Goal: Information Seeking & Learning: Learn about a topic

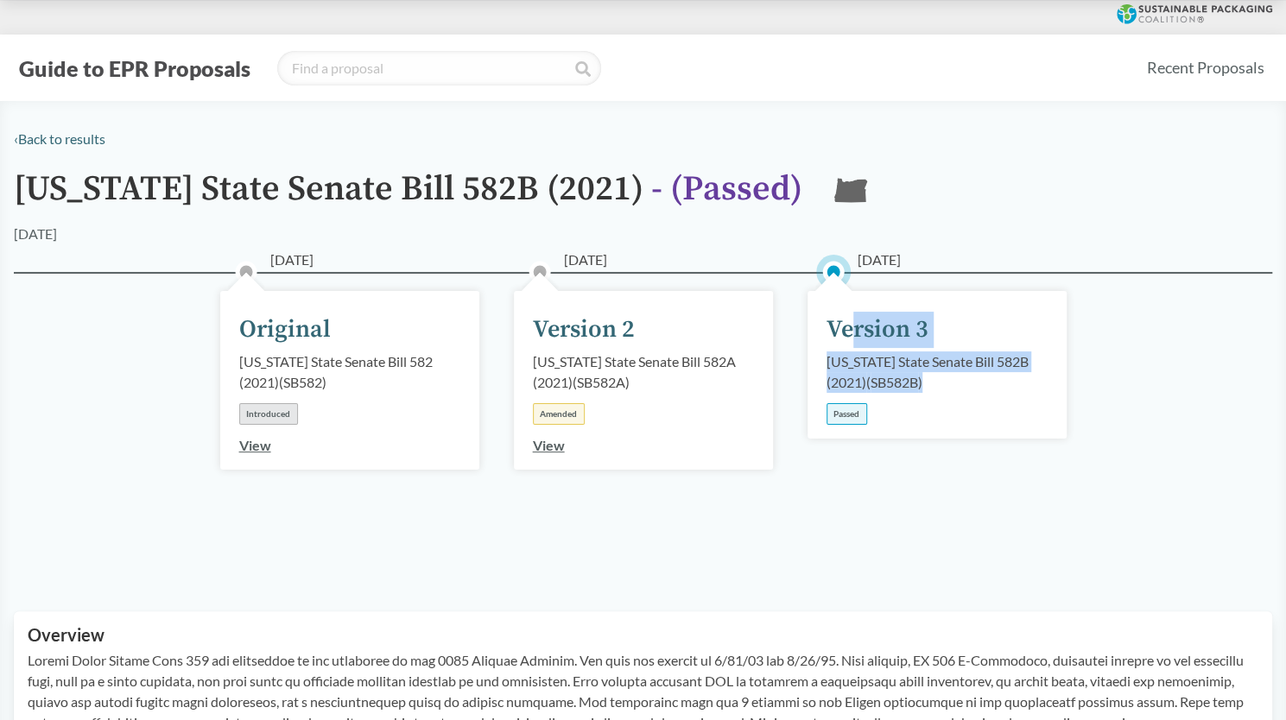
drag, startPoint x: 941, startPoint y: 383, endPoint x: 851, endPoint y: 331, distance: 104.1
click at [851, 331] on div "[DATE] Version 3 [US_STATE] State Senate Bill 582B (2021) ( SB582B ) Passed" at bounding box center [936, 365] width 259 height 148
click at [851, 331] on div "Version 3" at bounding box center [877, 330] width 102 height 36
drag, startPoint x: 851, startPoint y: 331, endPoint x: 926, endPoint y: 388, distance: 93.6
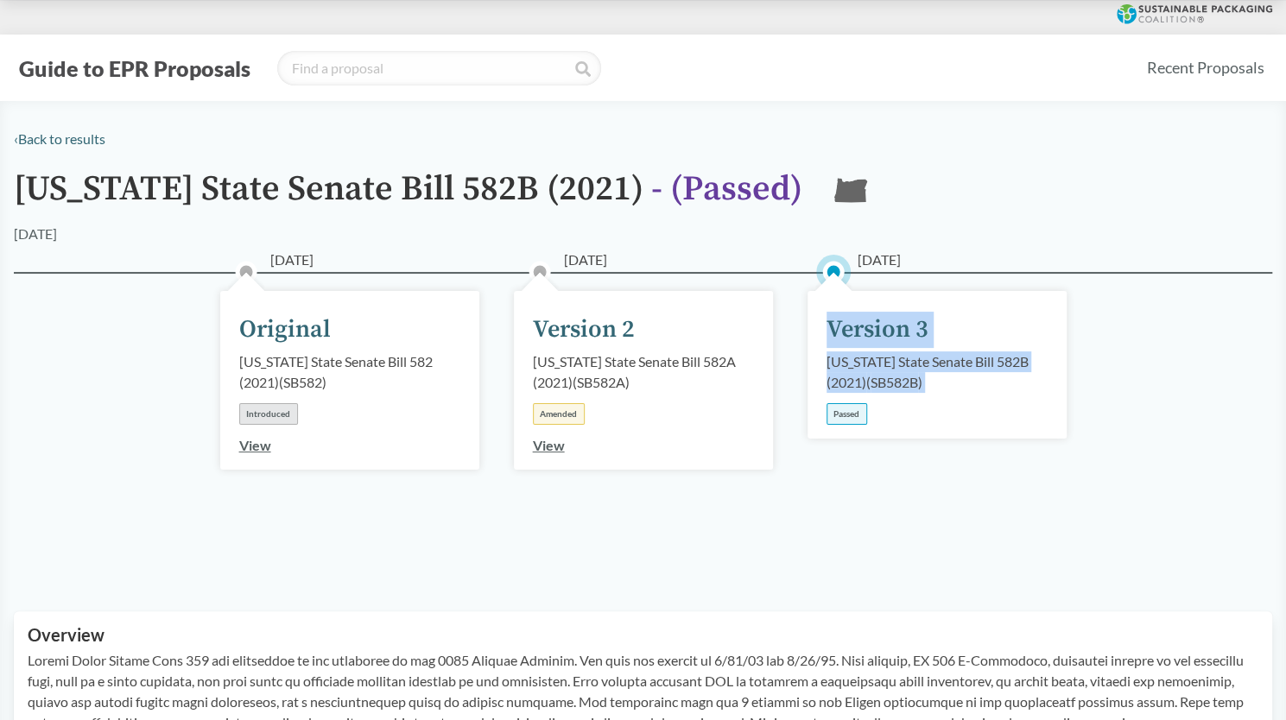
click at [926, 388] on div "[DATE] Version 3 [US_STATE] State Senate Bill 582B (2021) ( SB582B ) Passed" at bounding box center [936, 365] width 259 height 148
click at [926, 388] on div "[US_STATE] State Senate Bill 582B (2021) ( SB582B )" at bounding box center [936, 371] width 221 height 41
drag, startPoint x: 926, startPoint y: 388, endPoint x: 869, endPoint y: 339, distance: 74.7
click at [869, 339] on div "[DATE] Version 3 [US_STATE] State Senate Bill 582B (2021) ( SB582B ) Passed" at bounding box center [936, 365] width 259 height 148
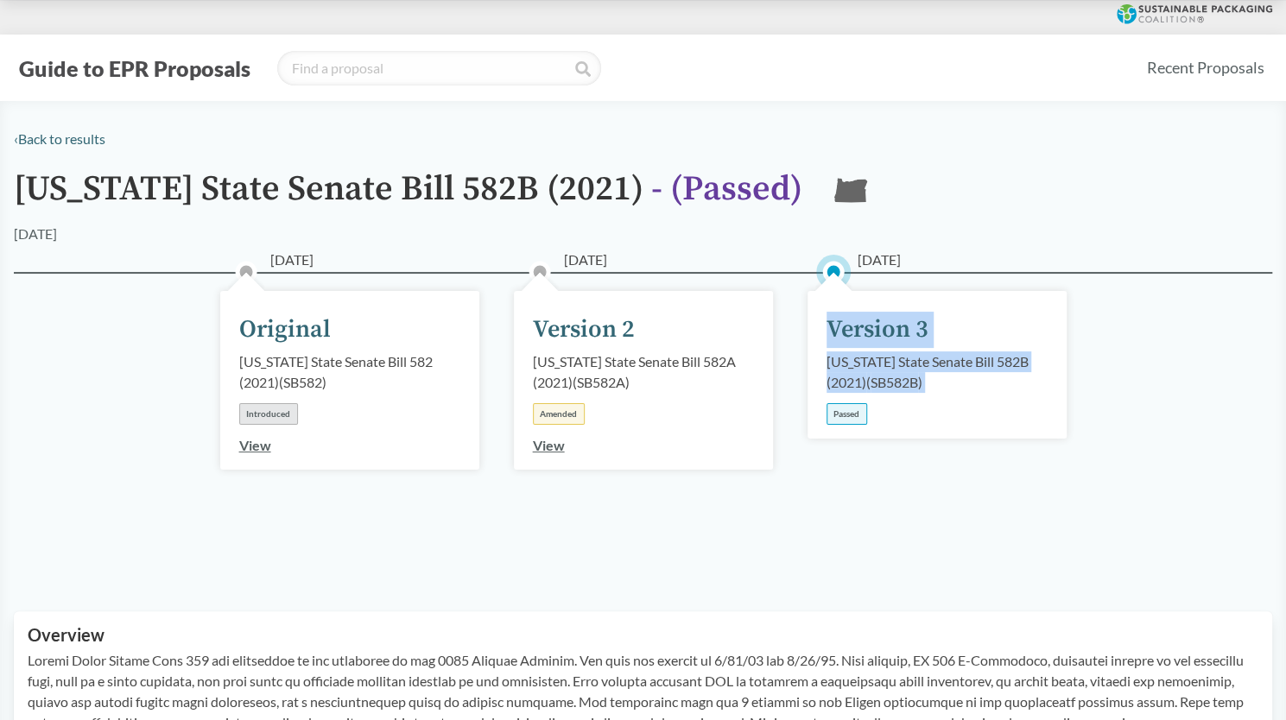
click at [869, 339] on div "Version 3" at bounding box center [877, 330] width 102 height 36
drag, startPoint x: 837, startPoint y: 419, endPoint x: 882, endPoint y: 419, distance: 44.9
click at [882, 419] on div "[DATE] Version 3 [US_STATE] State Senate Bill 582B (2021) ( SB582B ) Passed" at bounding box center [936, 365] width 259 height 148
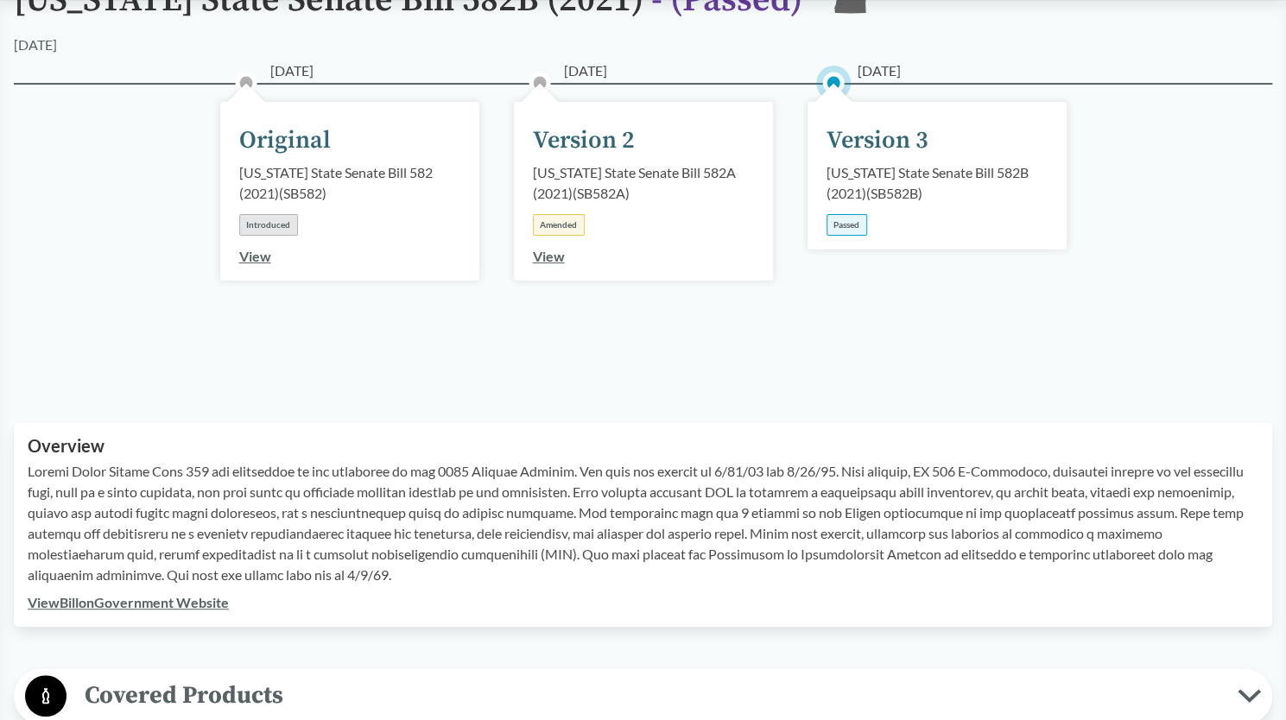
scroll to position [188, 0]
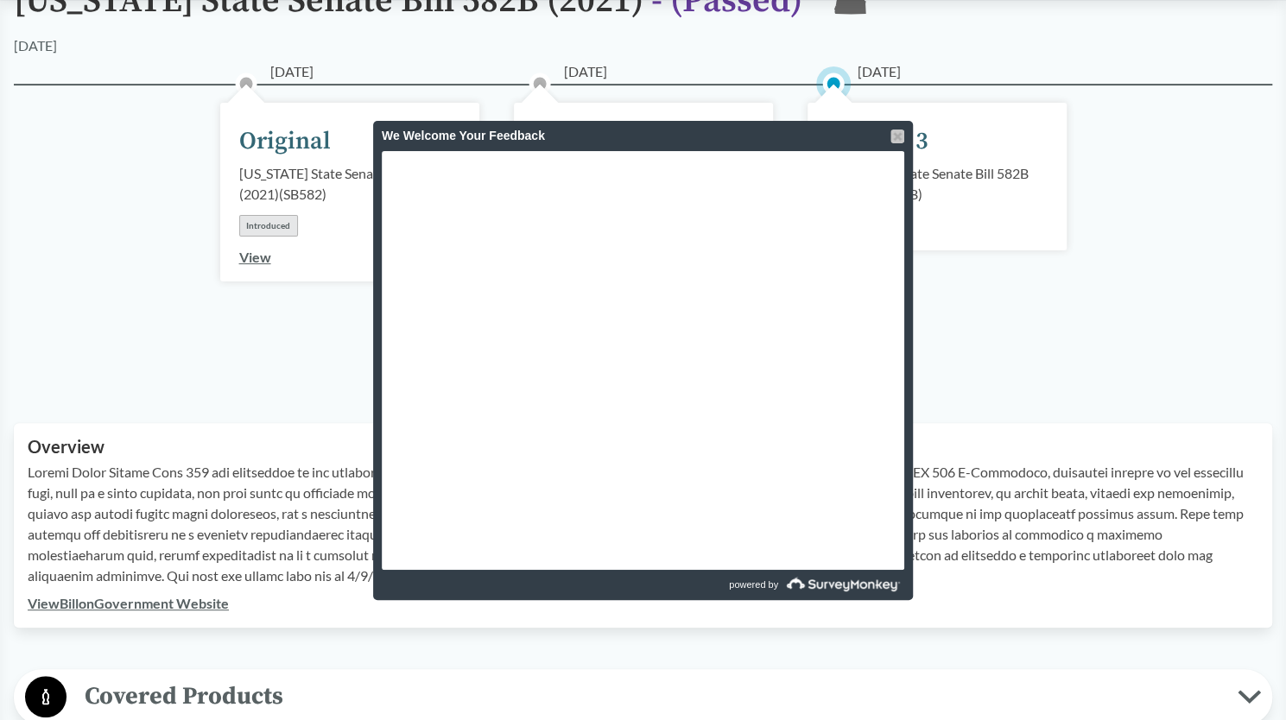
click at [893, 130] on div at bounding box center [897, 137] width 14 height 14
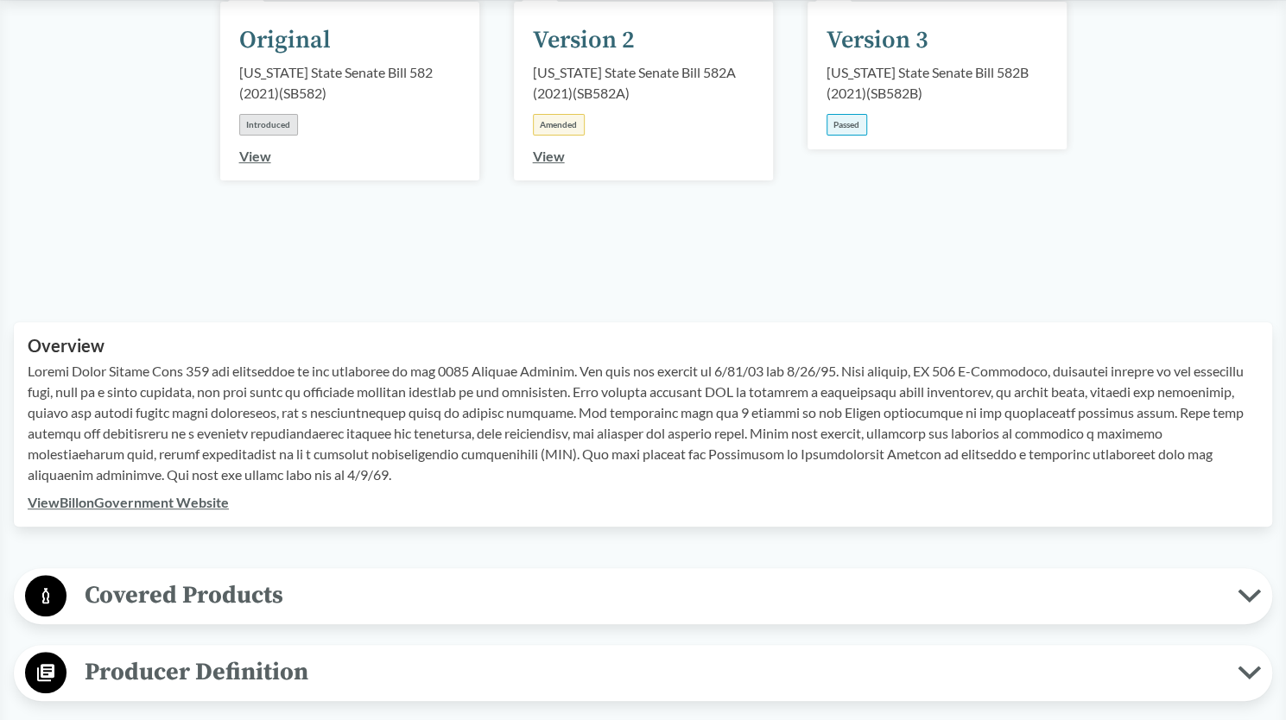
scroll to position [361, 0]
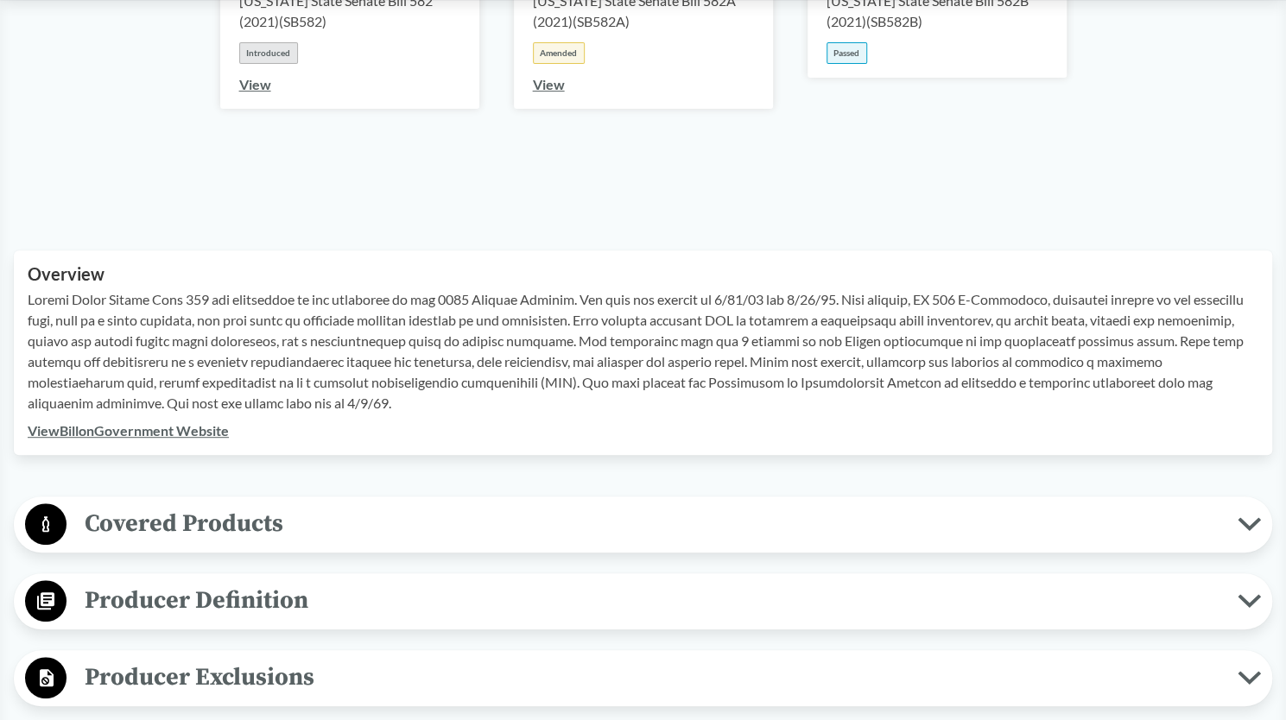
click at [565, 527] on span "Covered Products" at bounding box center [651, 523] width 1171 height 39
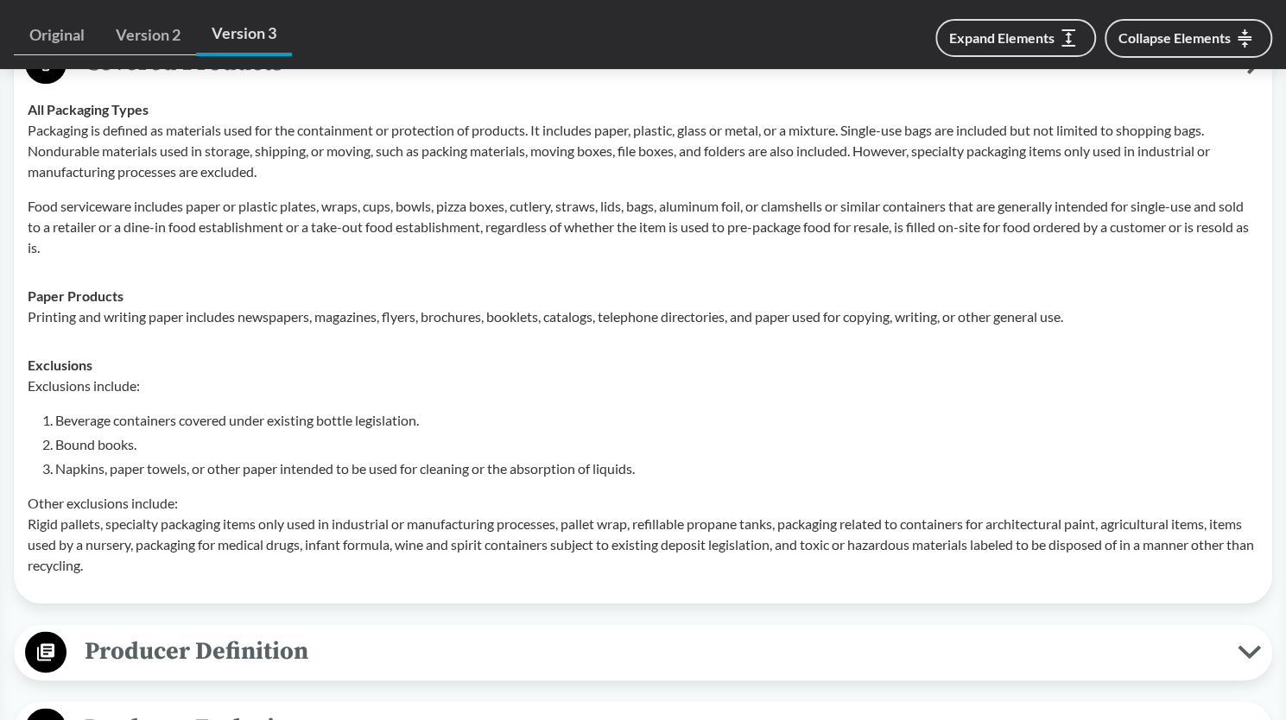
scroll to position [821, 0]
click at [252, 414] on li "Beverage containers covered under existing bottle legislation." at bounding box center [656, 421] width 1203 height 21
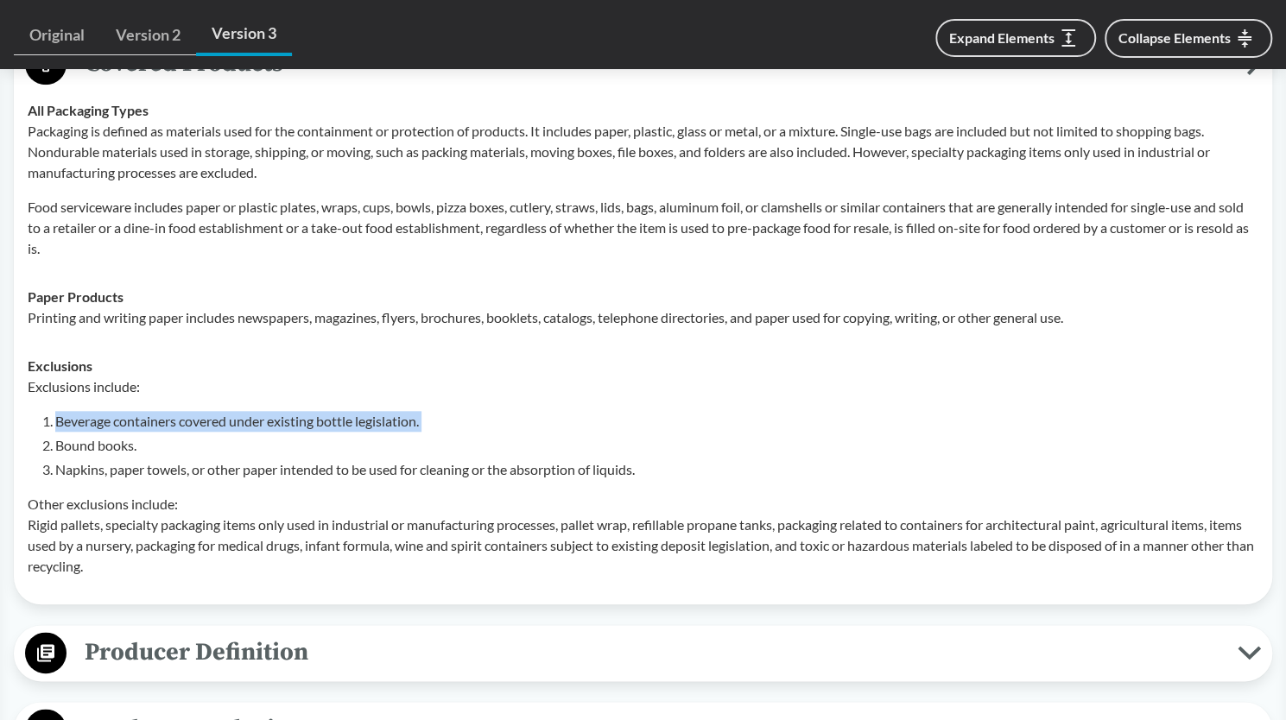
click at [252, 414] on li "Beverage containers covered under existing bottle legislation." at bounding box center [656, 421] width 1203 height 21
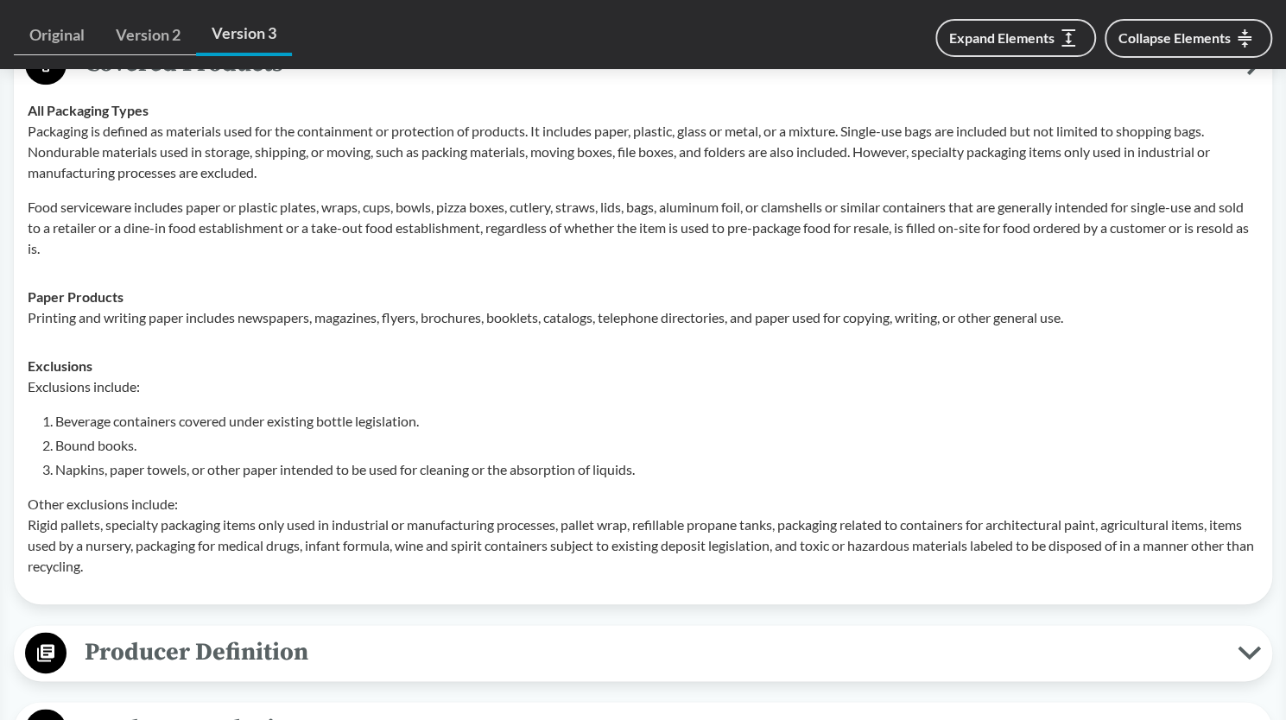
click at [307, 447] on li "Bound books." at bounding box center [656, 445] width 1203 height 21
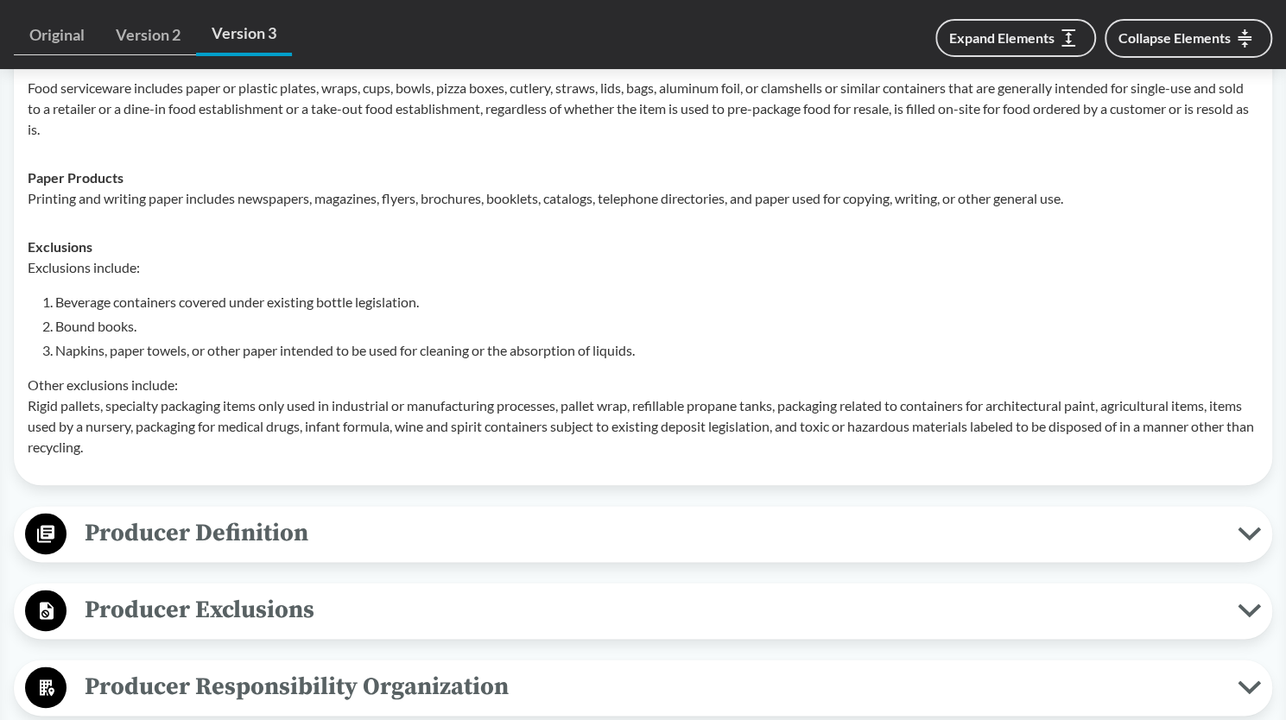
click at [398, 512] on button "Producer Definition" at bounding box center [643, 534] width 1246 height 44
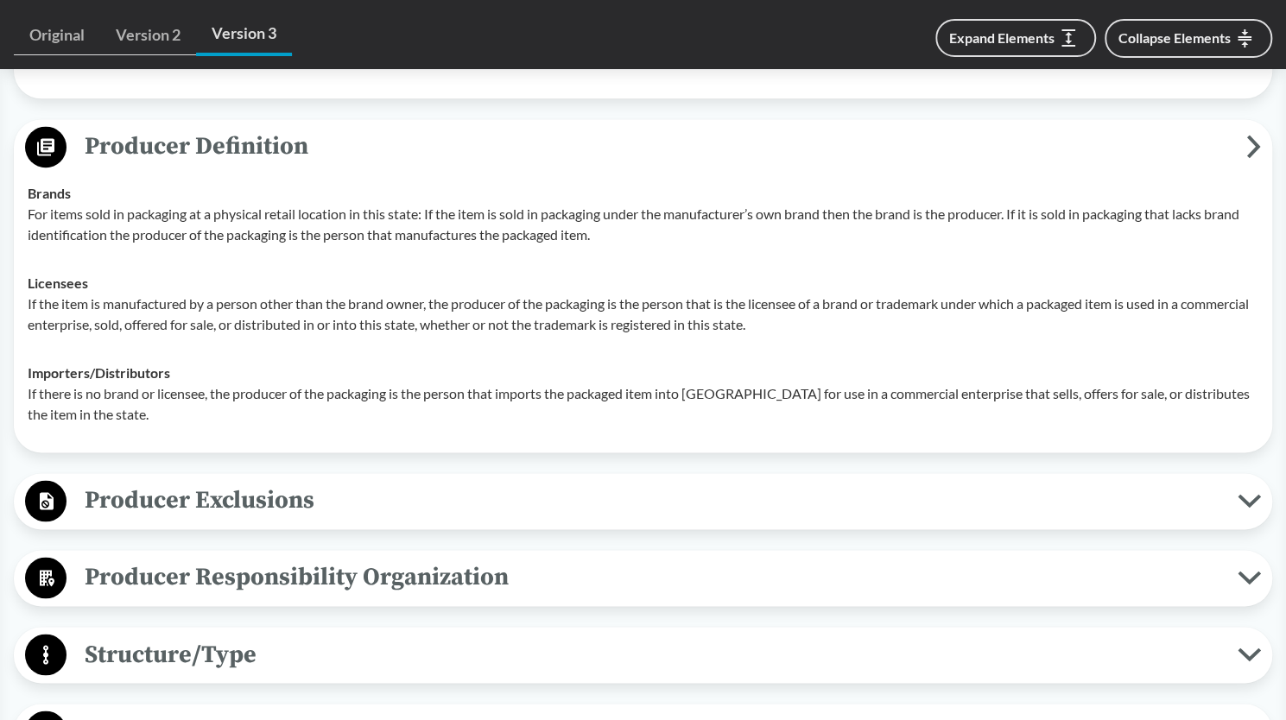
scroll to position [1325, 0]
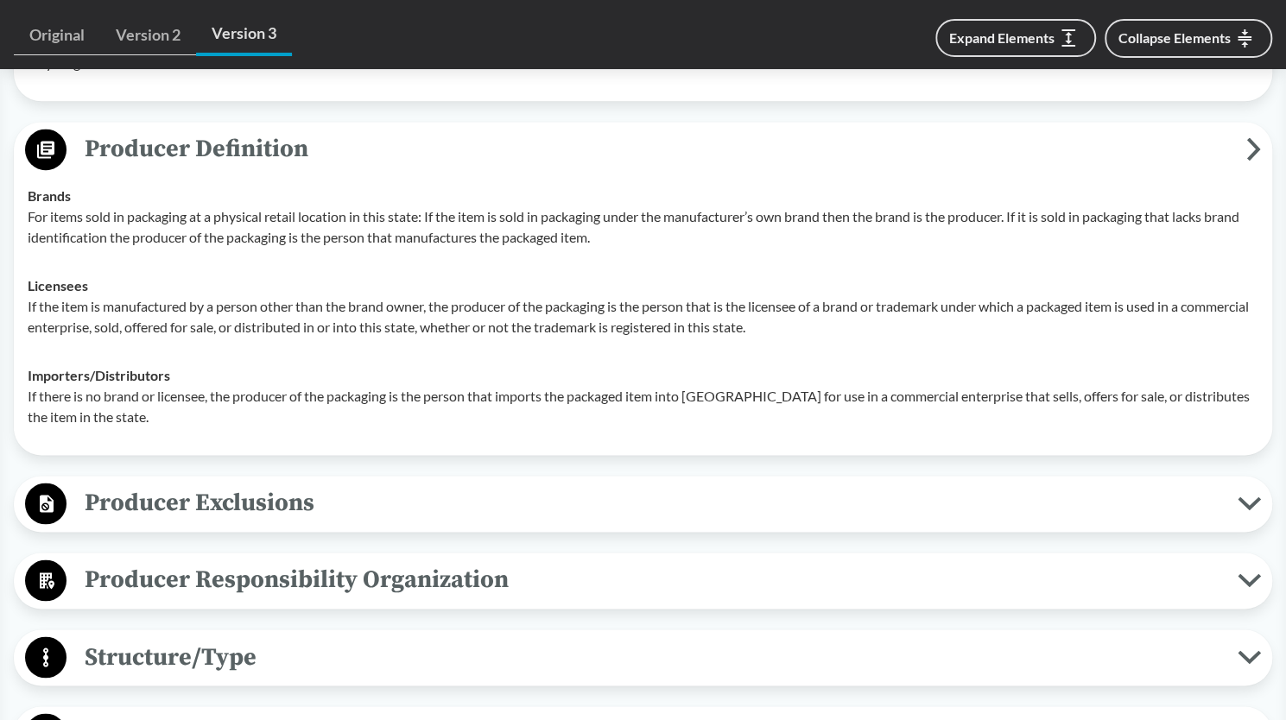
click at [496, 489] on span "Producer Exclusions" at bounding box center [651, 503] width 1171 height 39
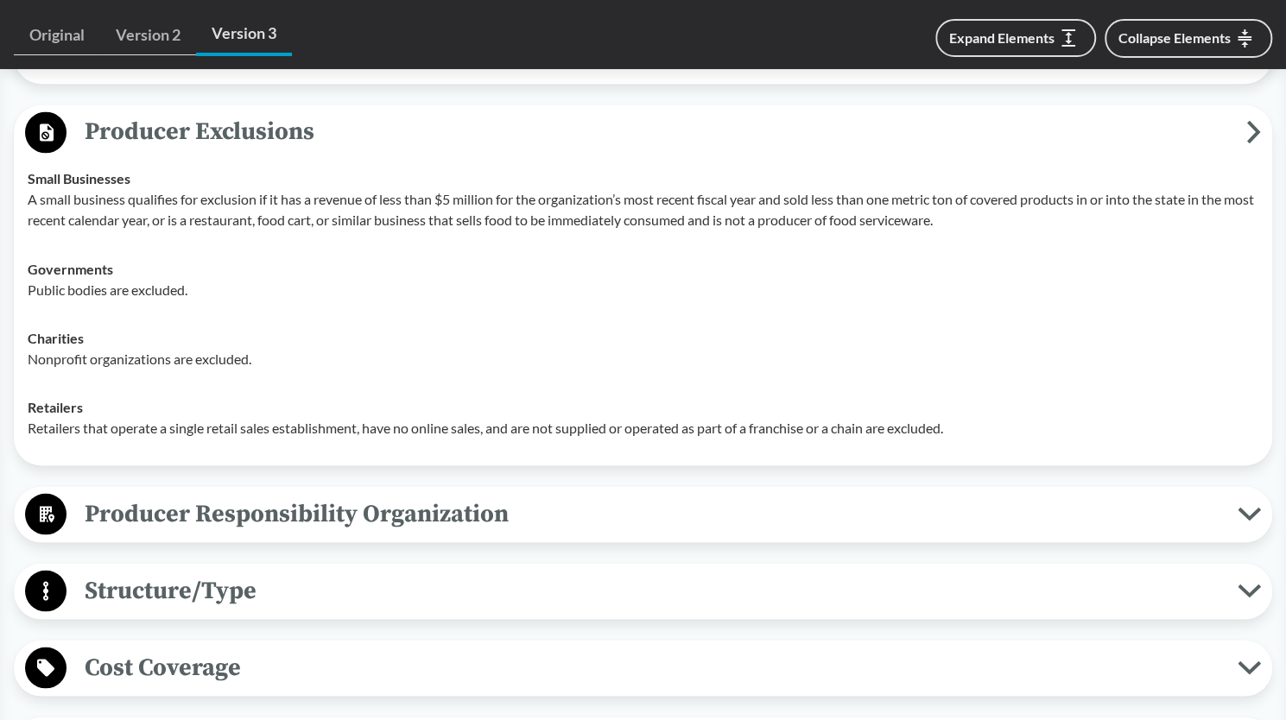
scroll to position [1858, 0]
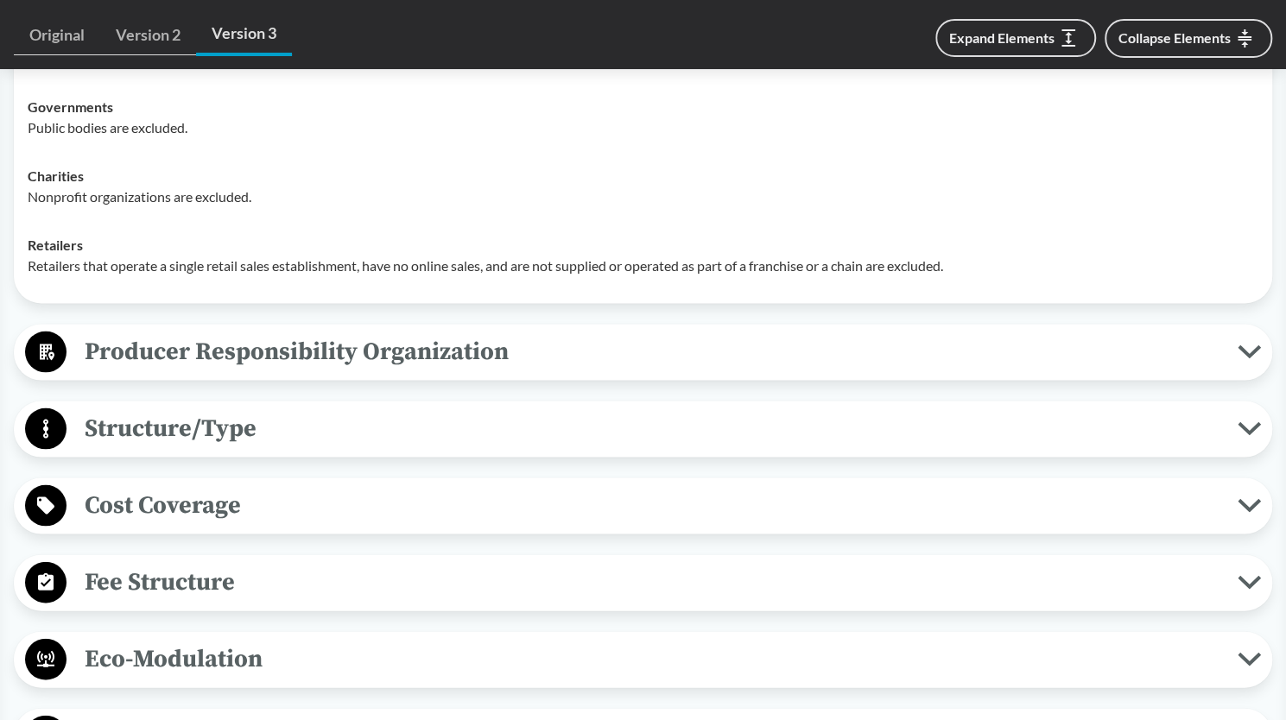
click at [579, 346] on span "Producer Responsibility Organization" at bounding box center [651, 351] width 1171 height 39
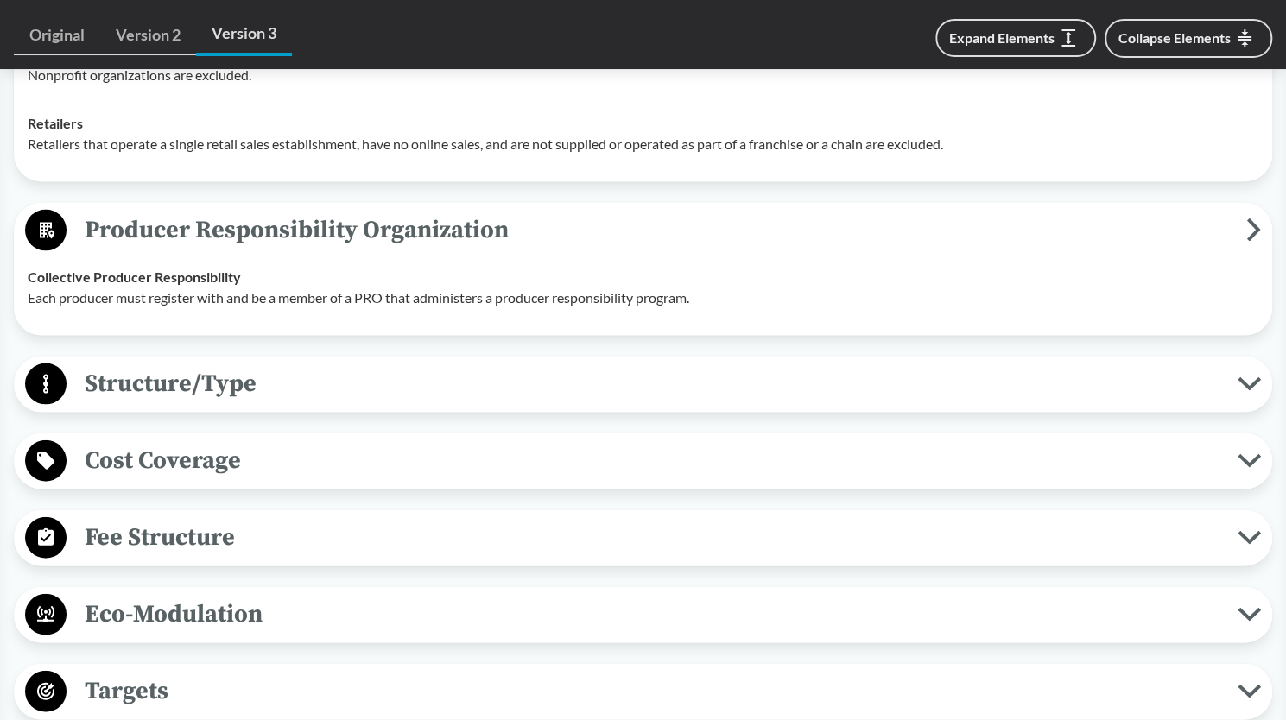
scroll to position [1981, 0]
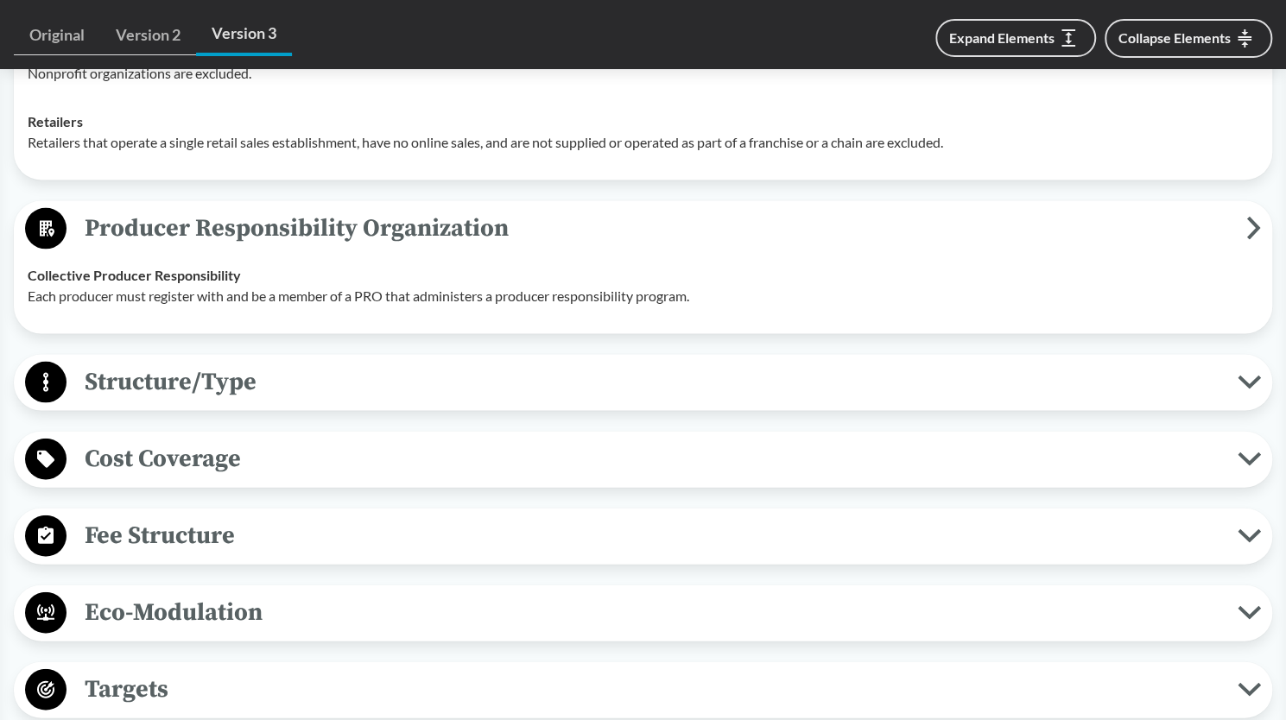
click at [591, 380] on span "Structure/Type" at bounding box center [651, 382] width 1171 height 39
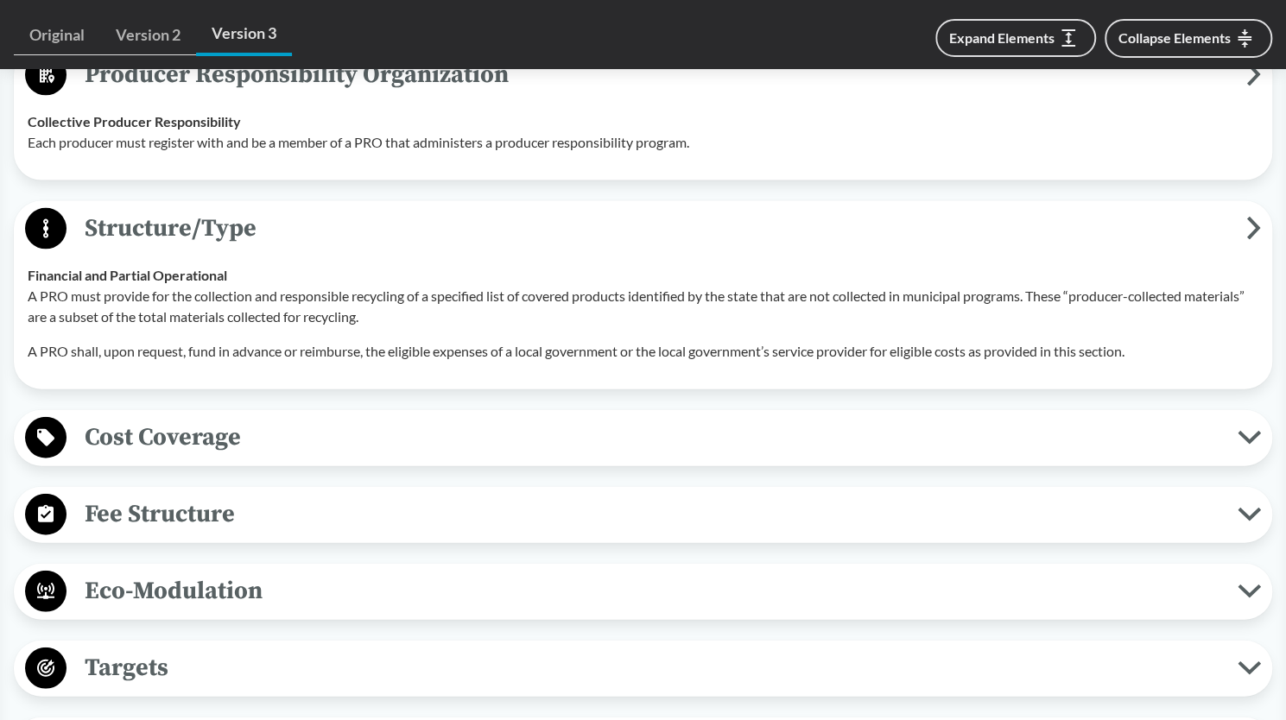
scroll to position [2132, 0]
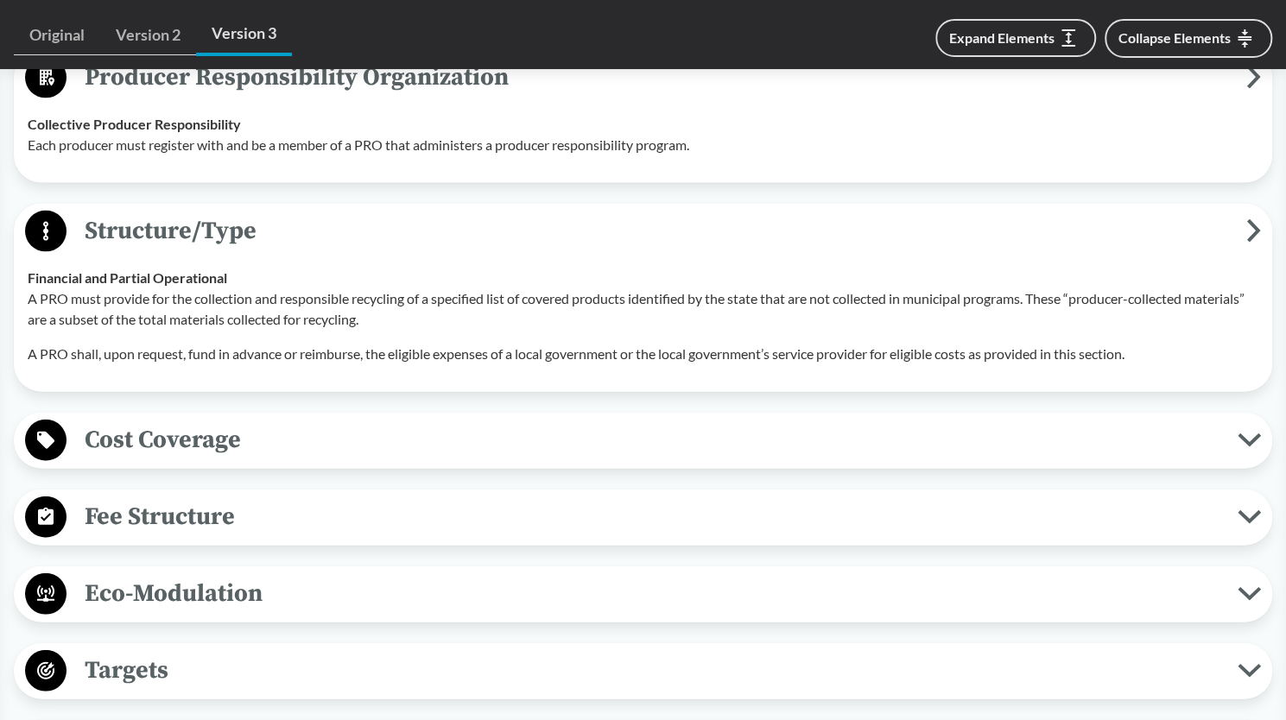
click at [573, 445] on span "Cost Coverage" at bounding box center [651, 439] width 1171 height 39
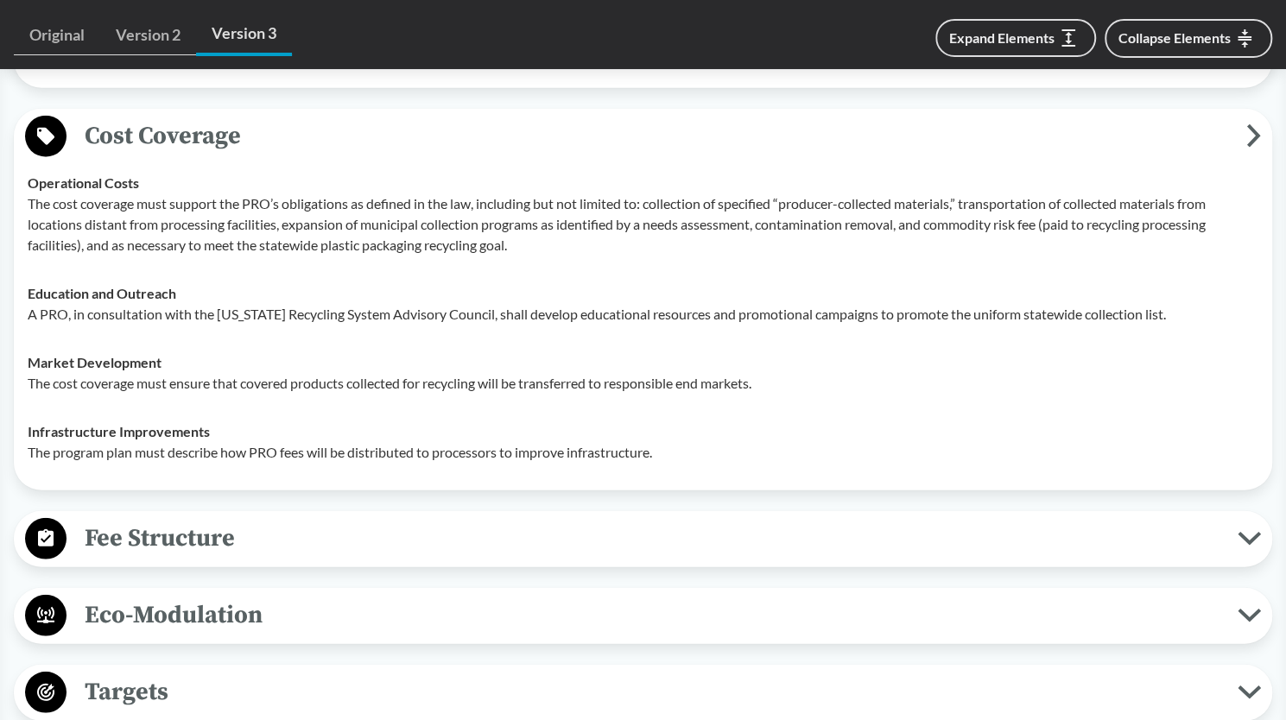
scroll to position [2595, 0]
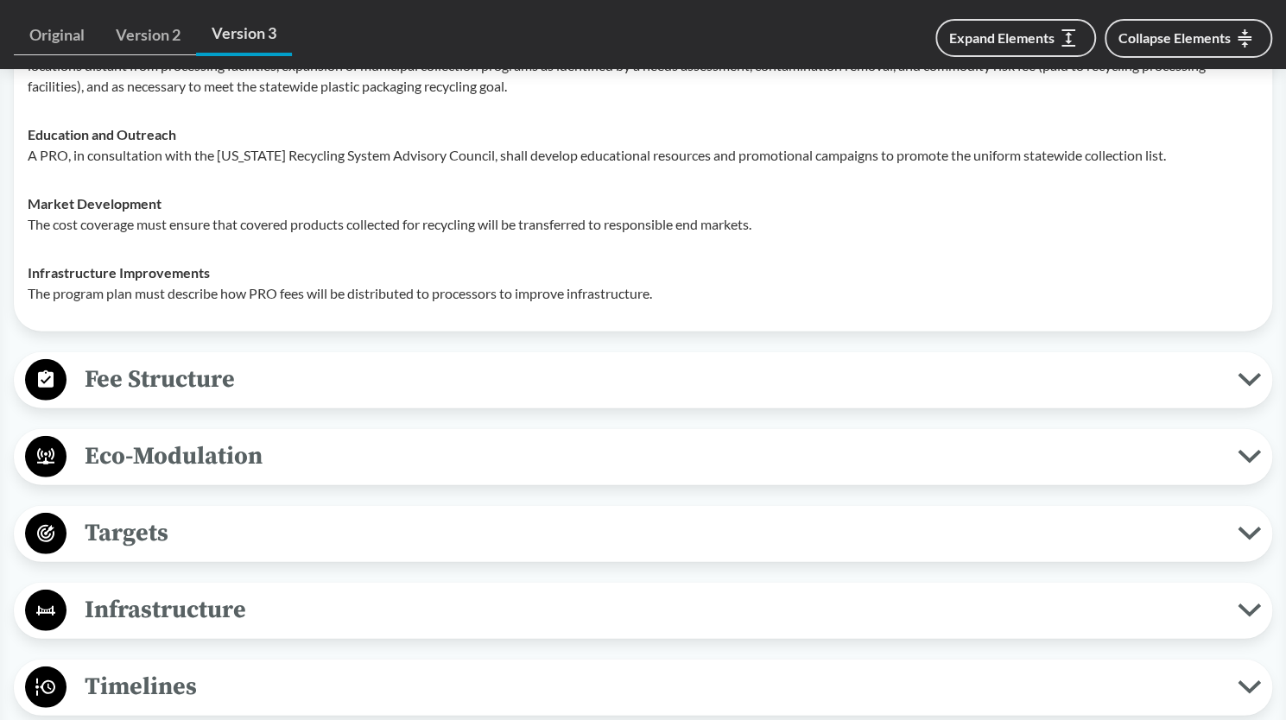
click at [673, 400] on div "Fee Structure Product-Related The program must establish material-specific base…" at bounding box center [643, 380] width 1258 height 56
click at [1255, 383] on icon at bounding box center [1248, 380] width 23 height 14
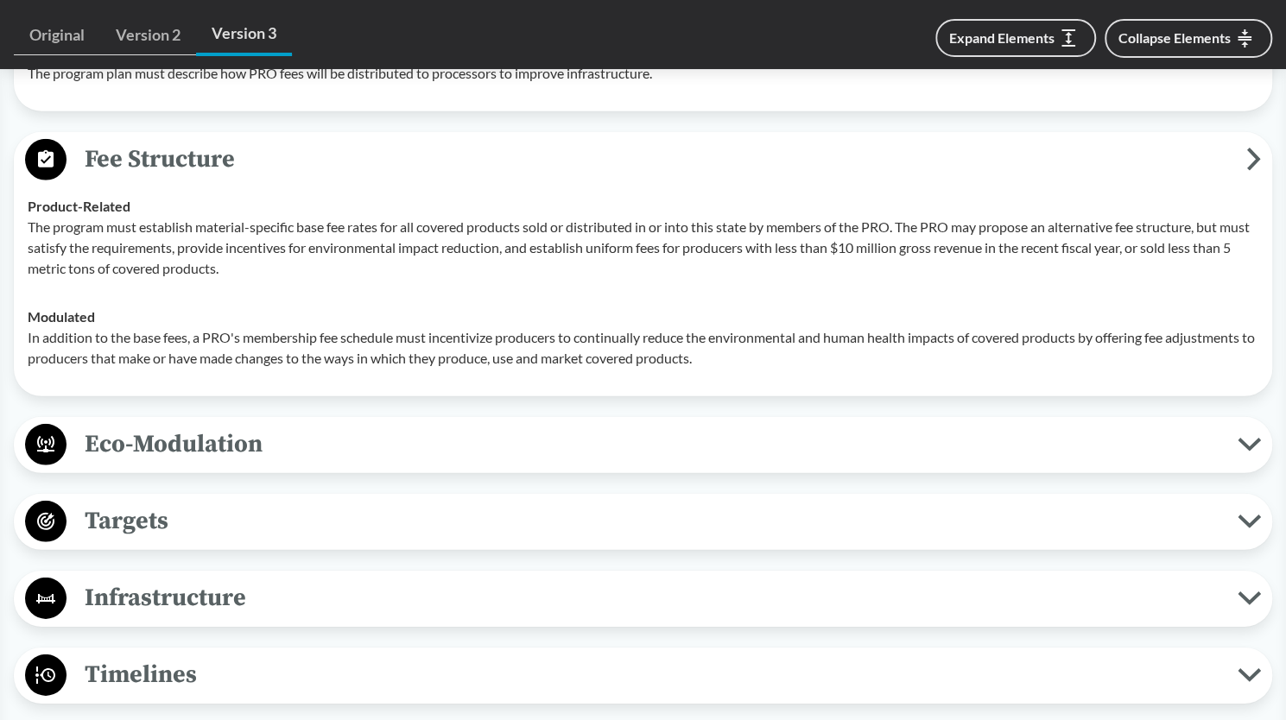
scroll to position [2814, 0]
click at [1254, 446] on icon at bounding box center [1248, 446] width 23 height 14
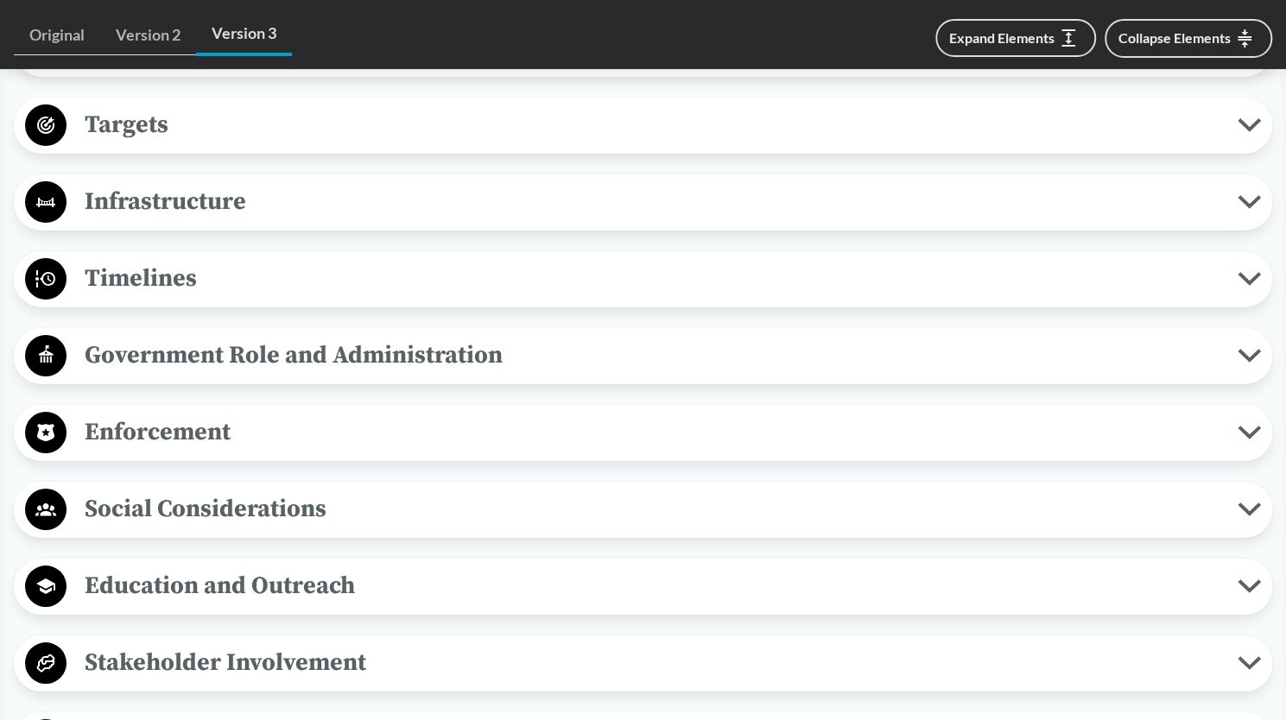
scroll to position [3534, 0]
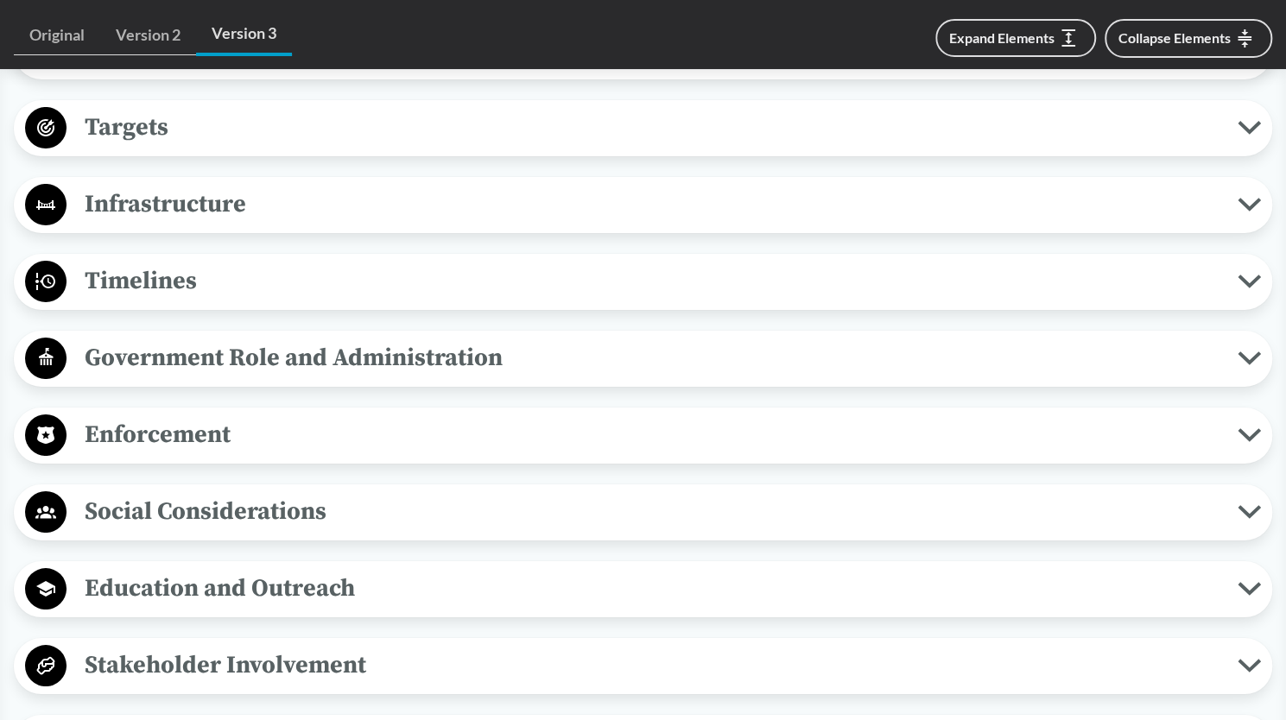
click at [510, 455] on div "Enforcement Reporting Requirements No later than [DATE] of each year, a PRO mus…" at bounding box center [643, 436] width 1258 height 56
click at [506, 440] on span "Enforcement" at bounding box center [651, 434] width 1171 height 39
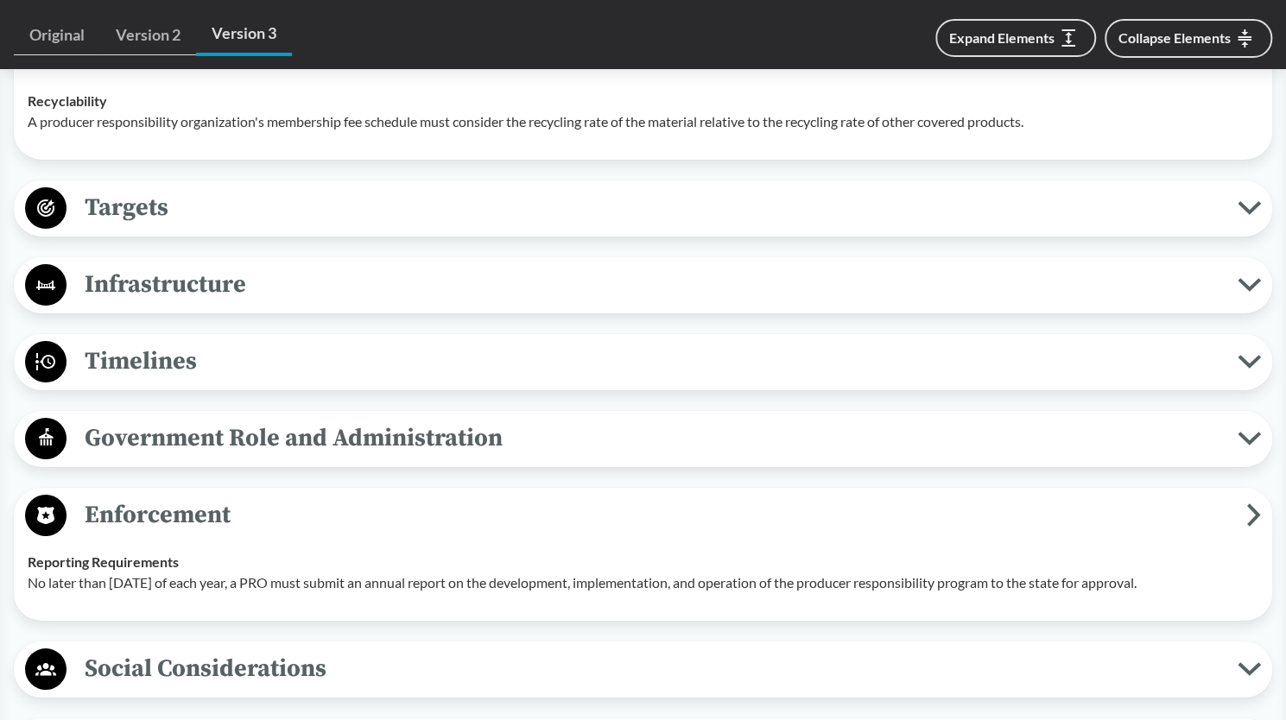
scroll to position [3452, 0]
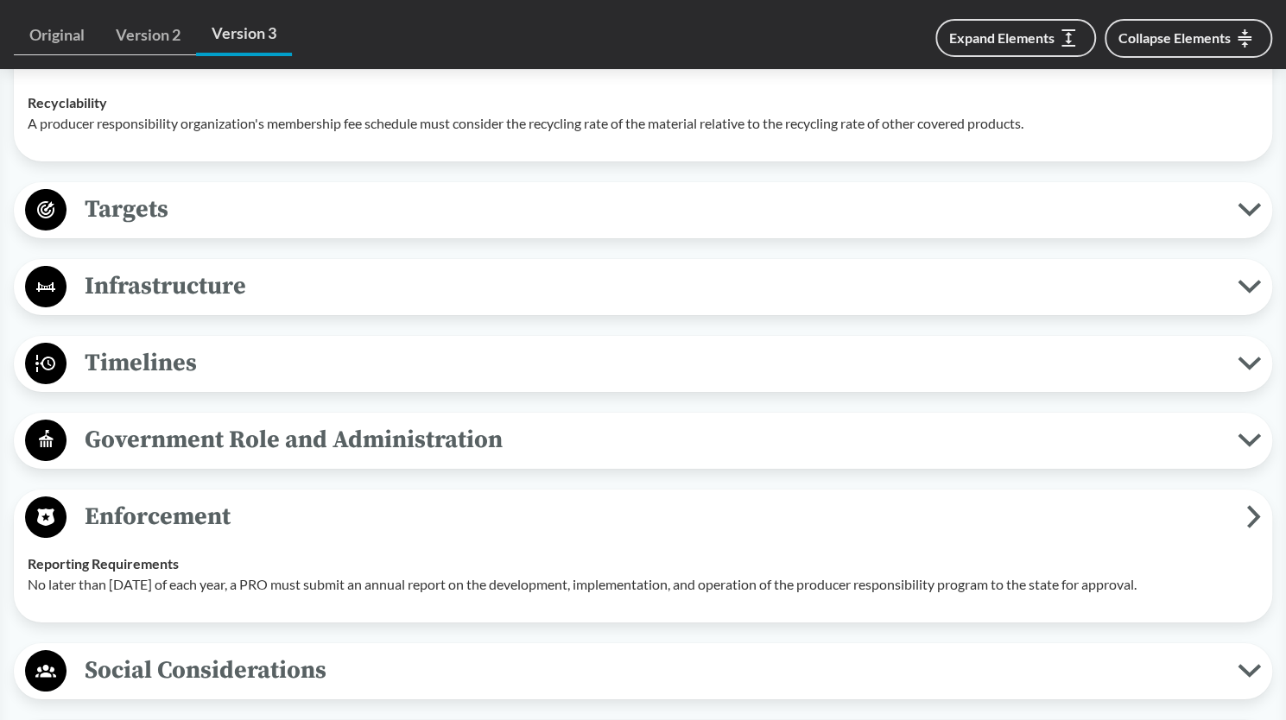
click at [527, 428] on span "Government Role and Administration" at bounding box center [651, 439] width 1171 height 39
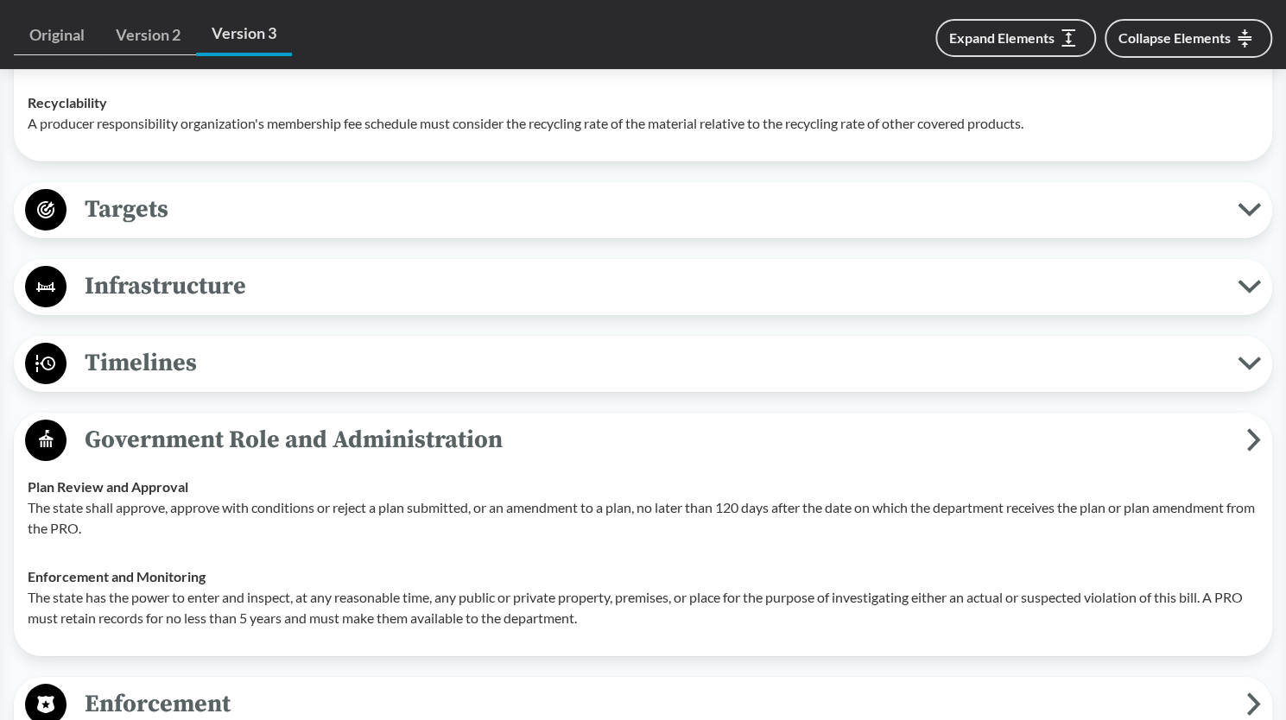
click at [528, 377] on span "Timelines" at bounding box center [651, 363] width 1171 height 39
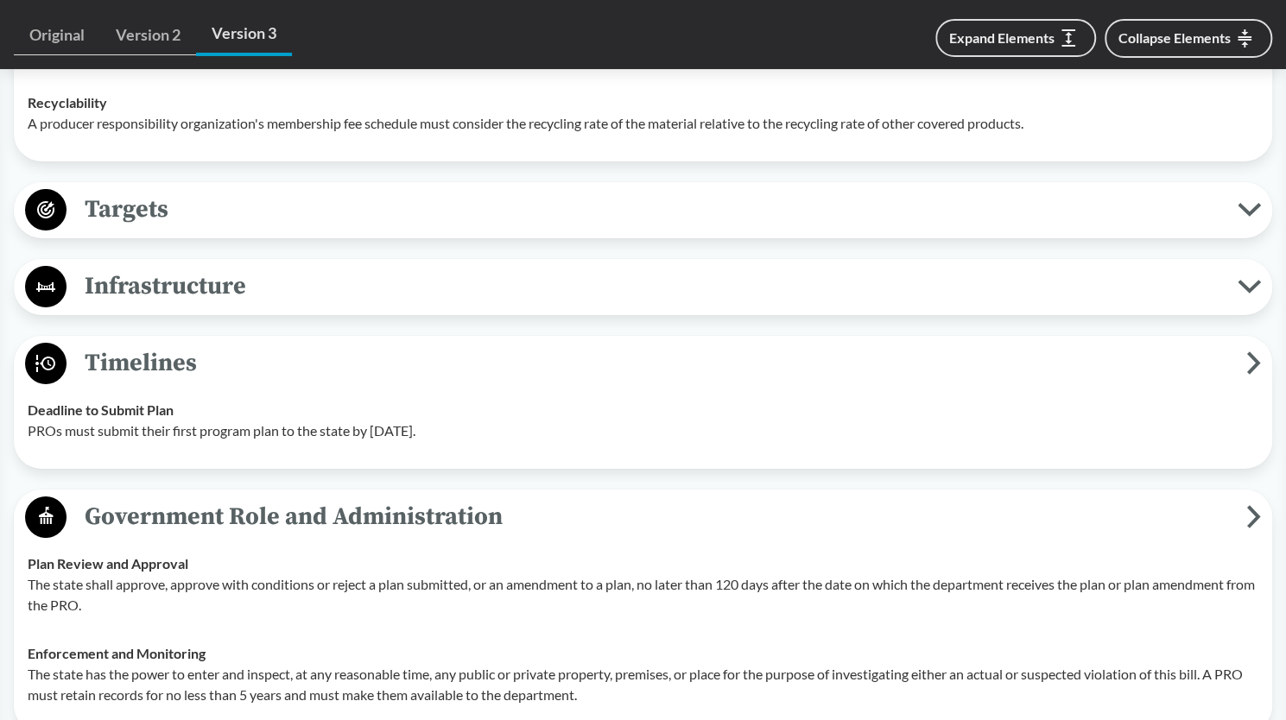
click at [530, 305] on button "Infrastructure" at bounding box center [643, 287] width 1246 height 44
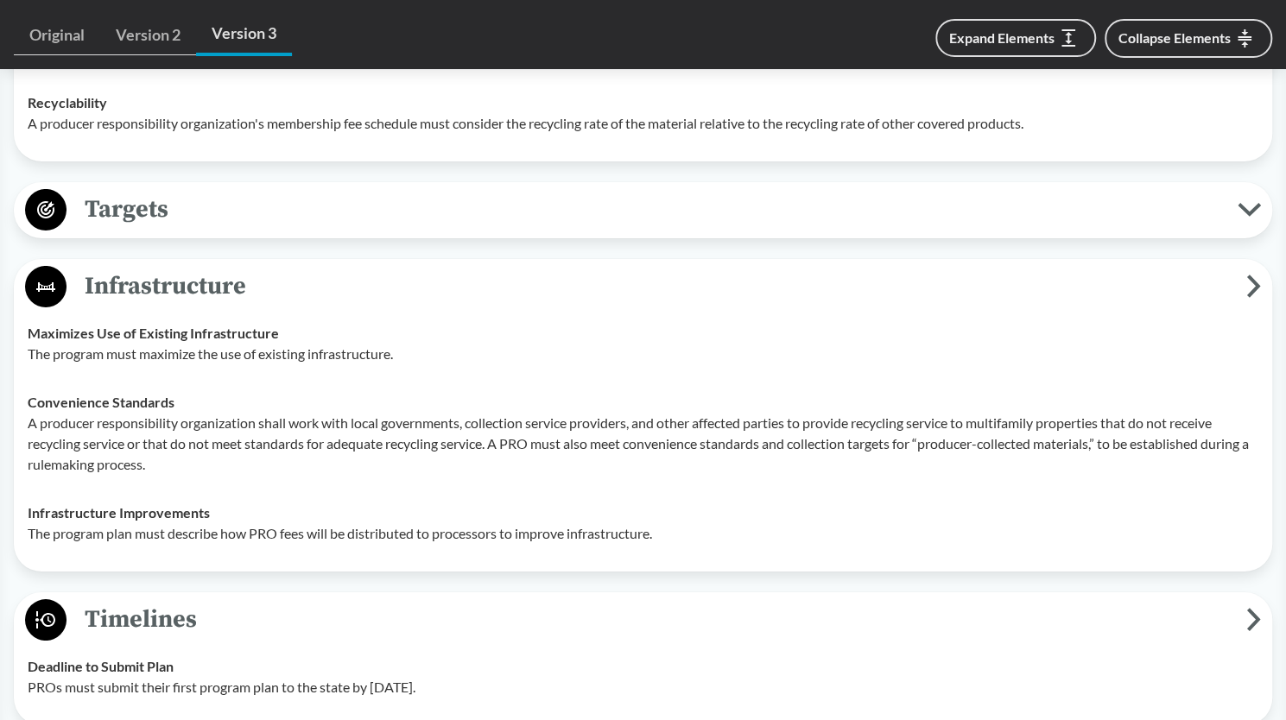
click at [545, 219] on span "Targets" at bounding box center [651, 209] width 1171 height 39
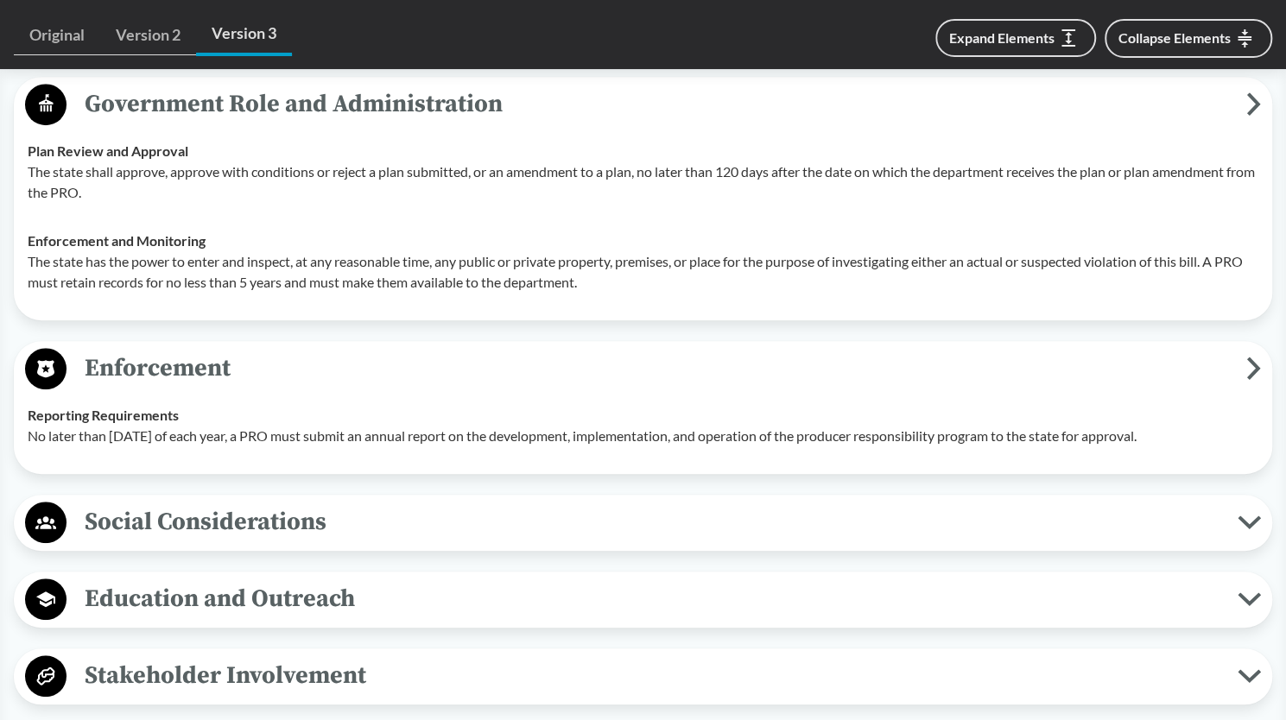
scroll to position [4505, 0]
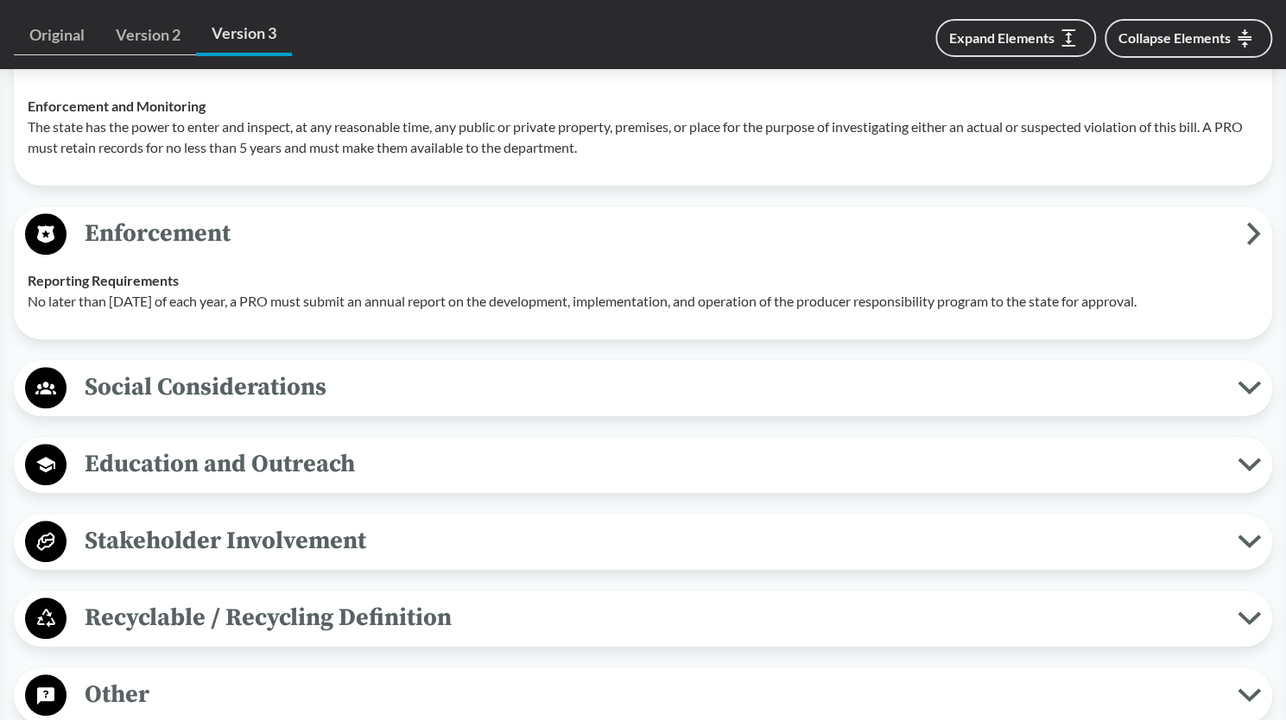
click at [579, 403] on button "Social Considerations" at bounding box center [643, 388] width 1246 height 44
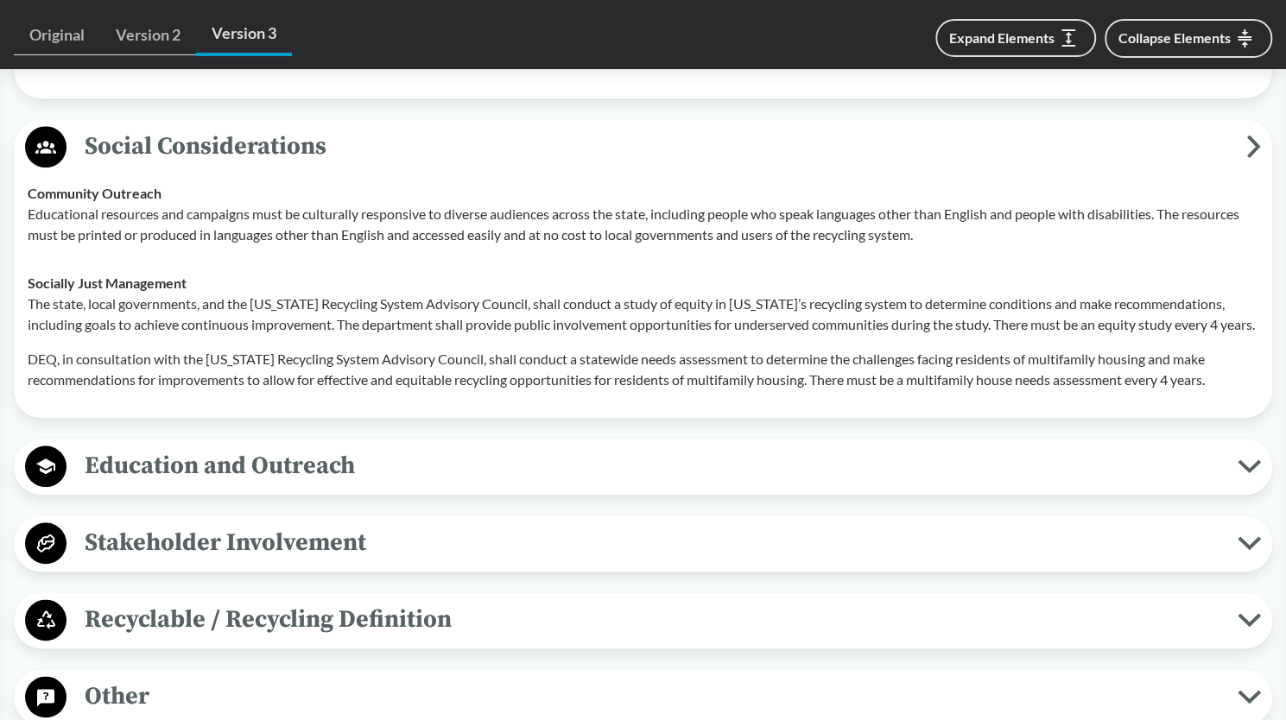
scroll to position [4747, 0]
click at [585, 446] on span "Education and Outreach" at bounding box center [651, 465] width 1171 height 39
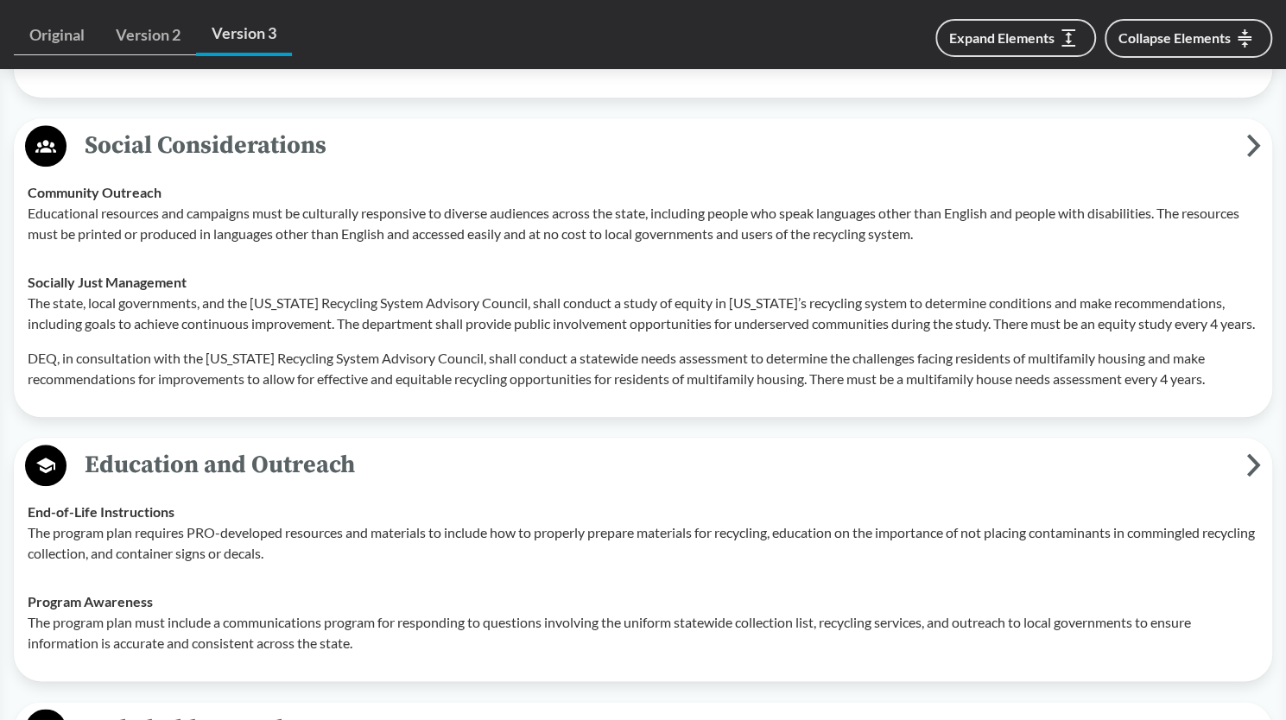
scroll to position [5035, 0]
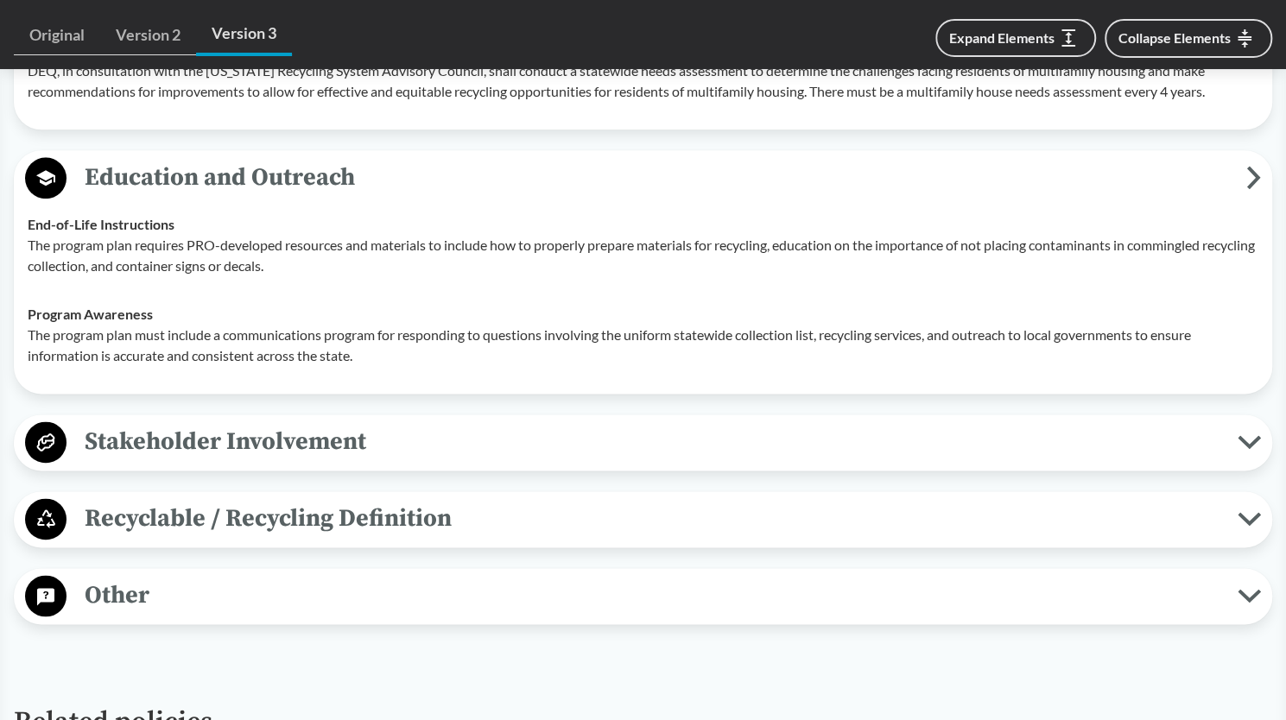
click at [622, 441] on span "Stakeholder Involvement" at bounding box center [651, 441] width 1171 height 39
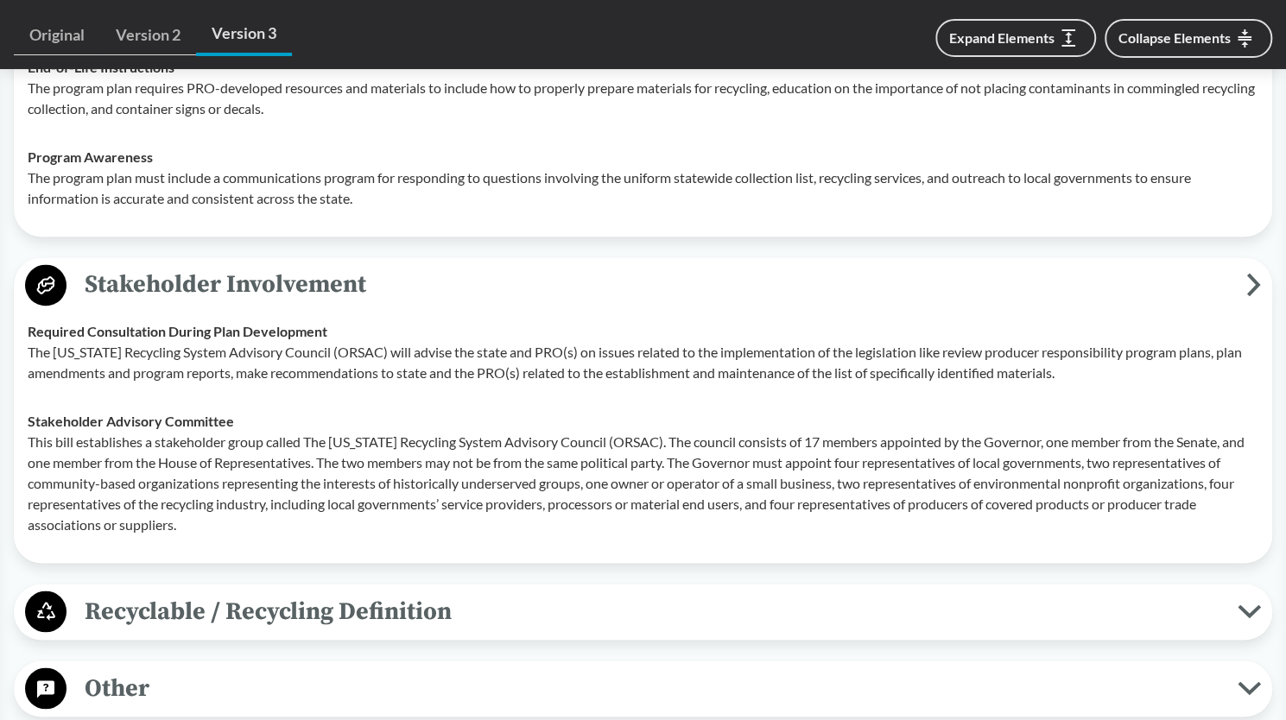
scroll to position [5245, 0]
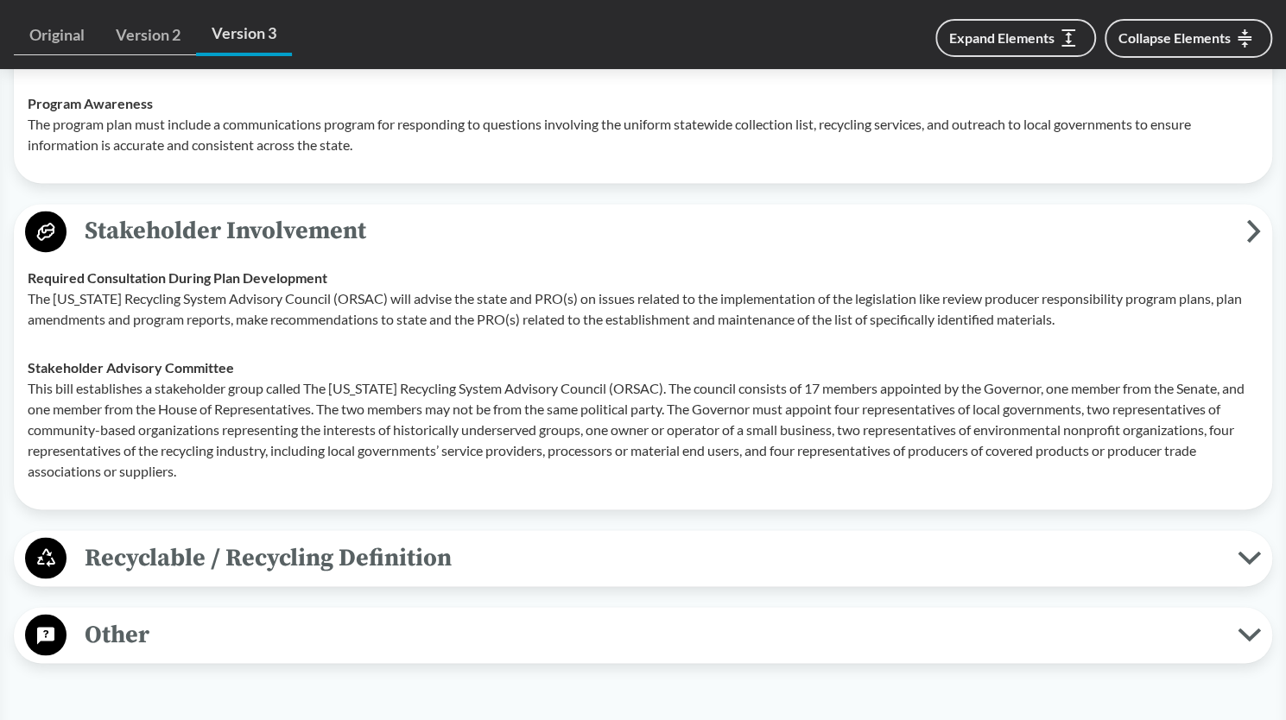
click at [642, 561] on span "Recyclable / Recycling Definition" at bounding box center [651, 557] width 1171 height 39
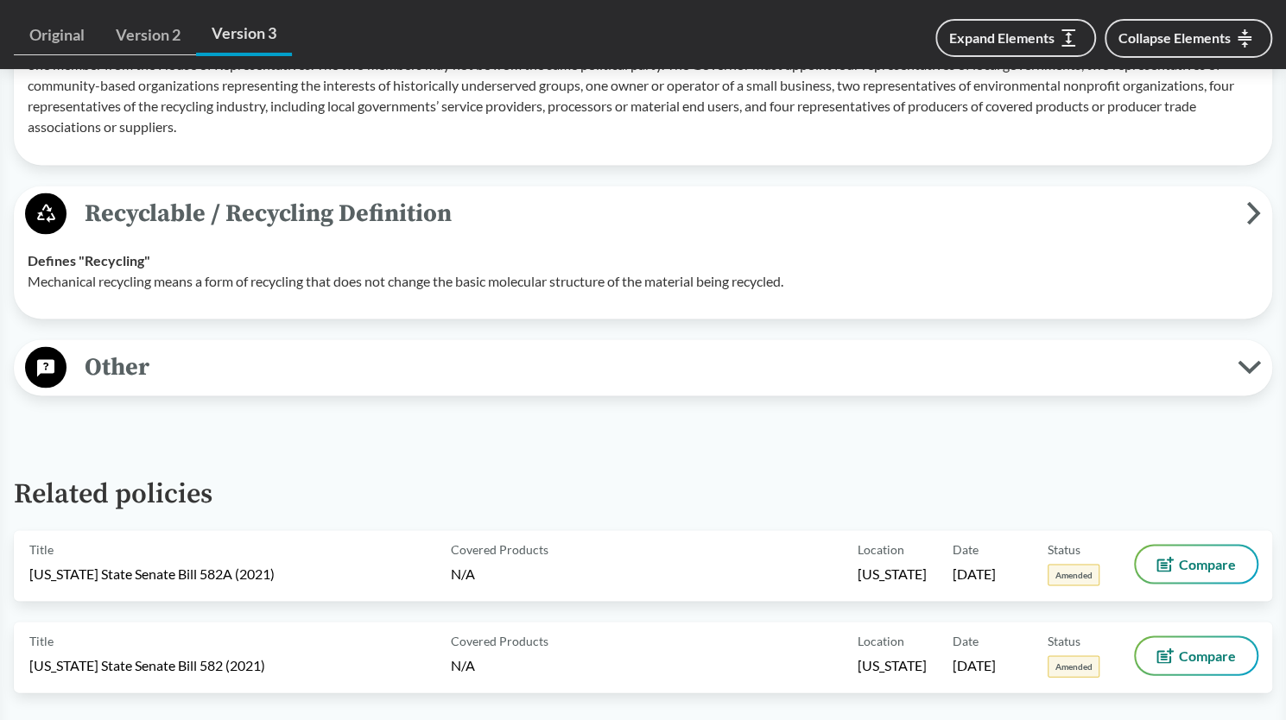
scroll to position [5592, 0]
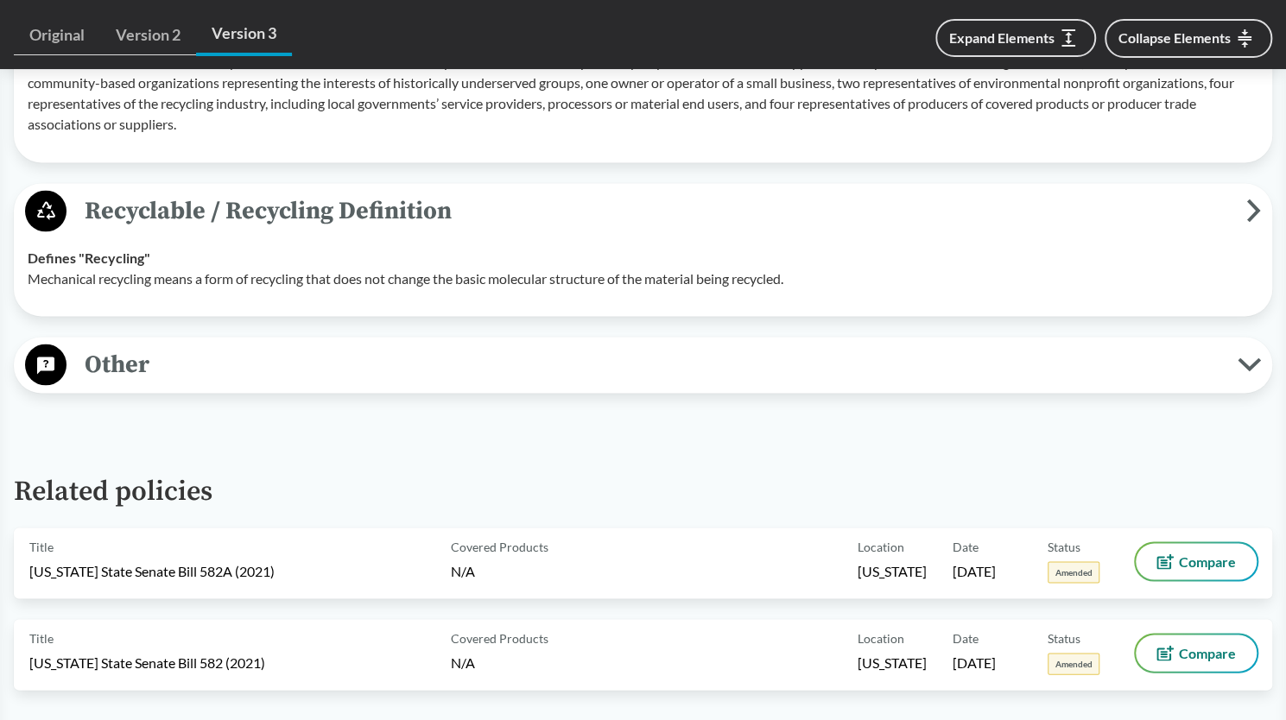
click at [606, 380] on button "Other" at bounding box center [643, 365] width 1246 height 44
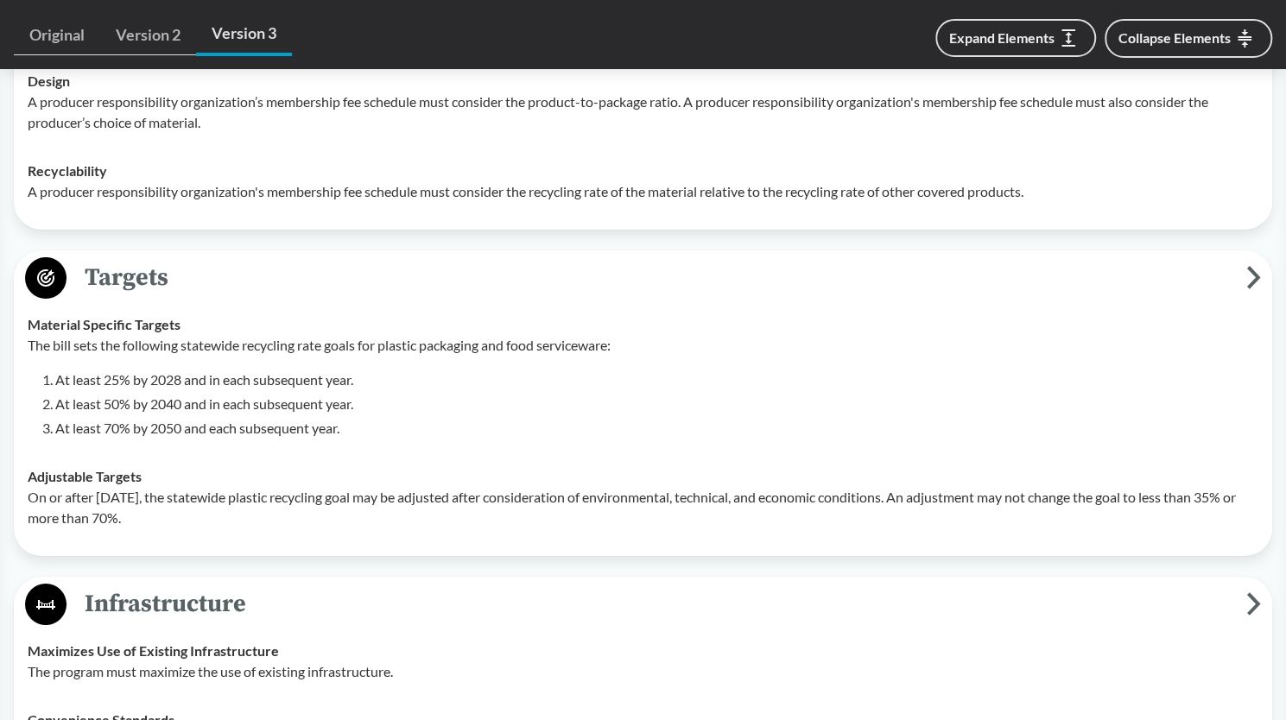
scroll to position [3380, 0]
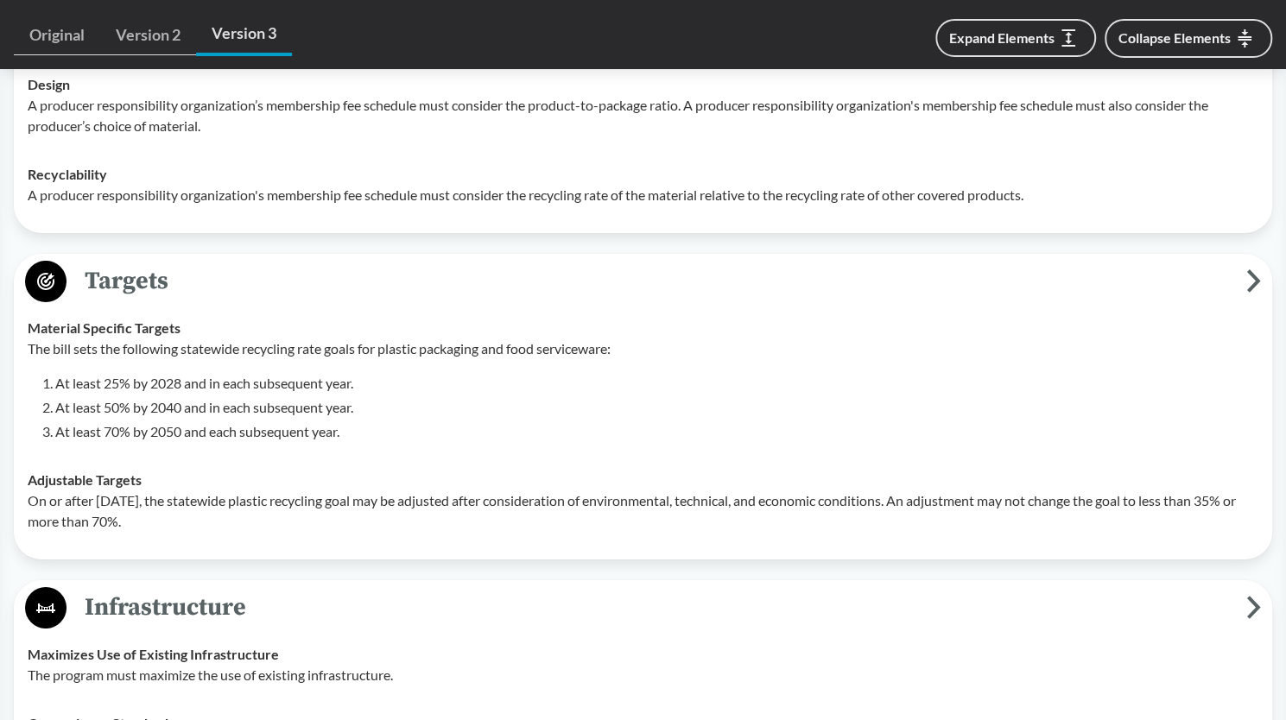
click at [452, 350] on p "The bill sets the following statewide recycling rate goals for plastic packagin…" at bounding box center [643, 348] width 1230 height 21
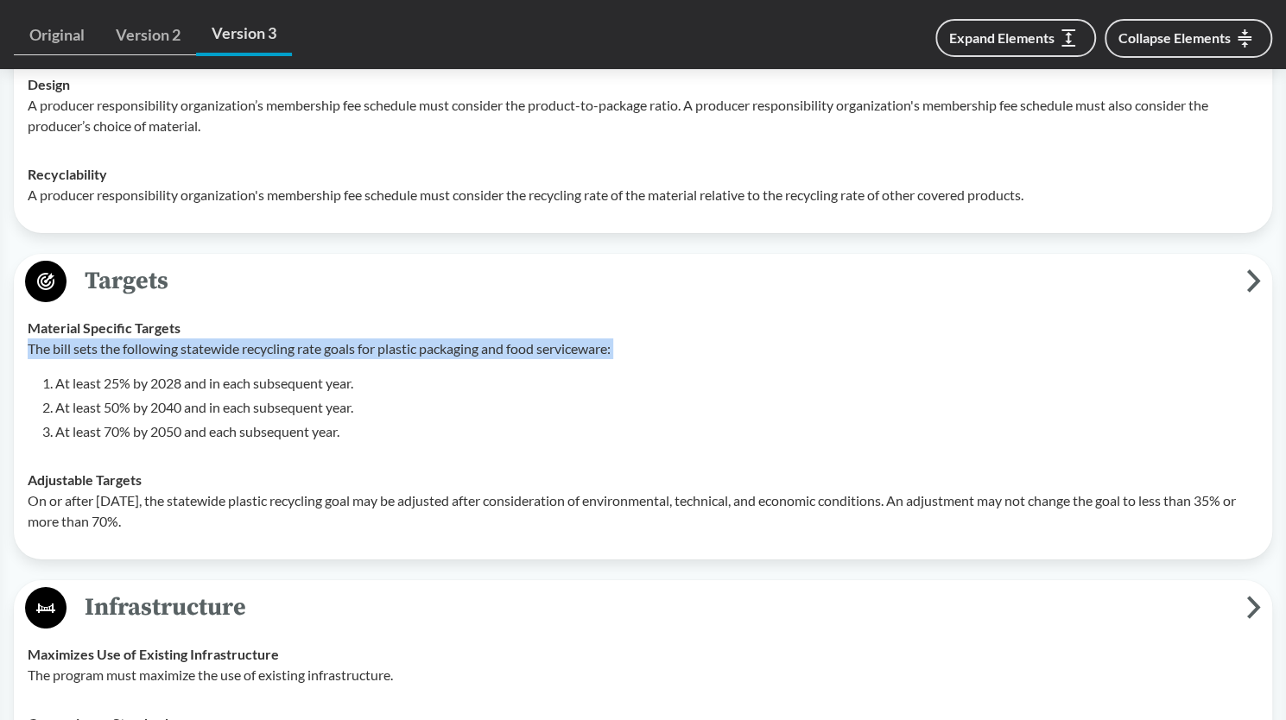
click at [452, 350] on p "The bill sets the following statewide recycling rate goals for plastic packagin…" at bounding box center [643, 348] width 1230 height 21
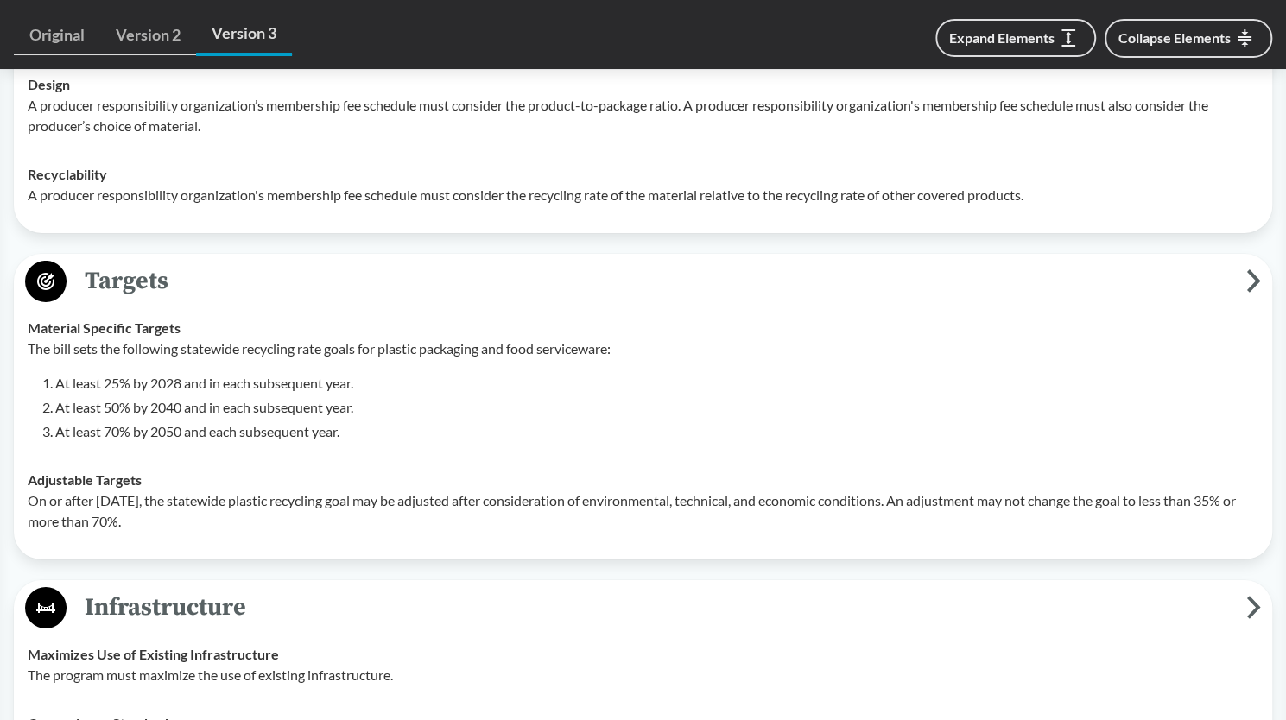
click at [452, 456] on td "Adjustable Targets On or after [DATE], the statewide plastic recycling goal may…" at bounding box center [643, 501] width 1246 height 90
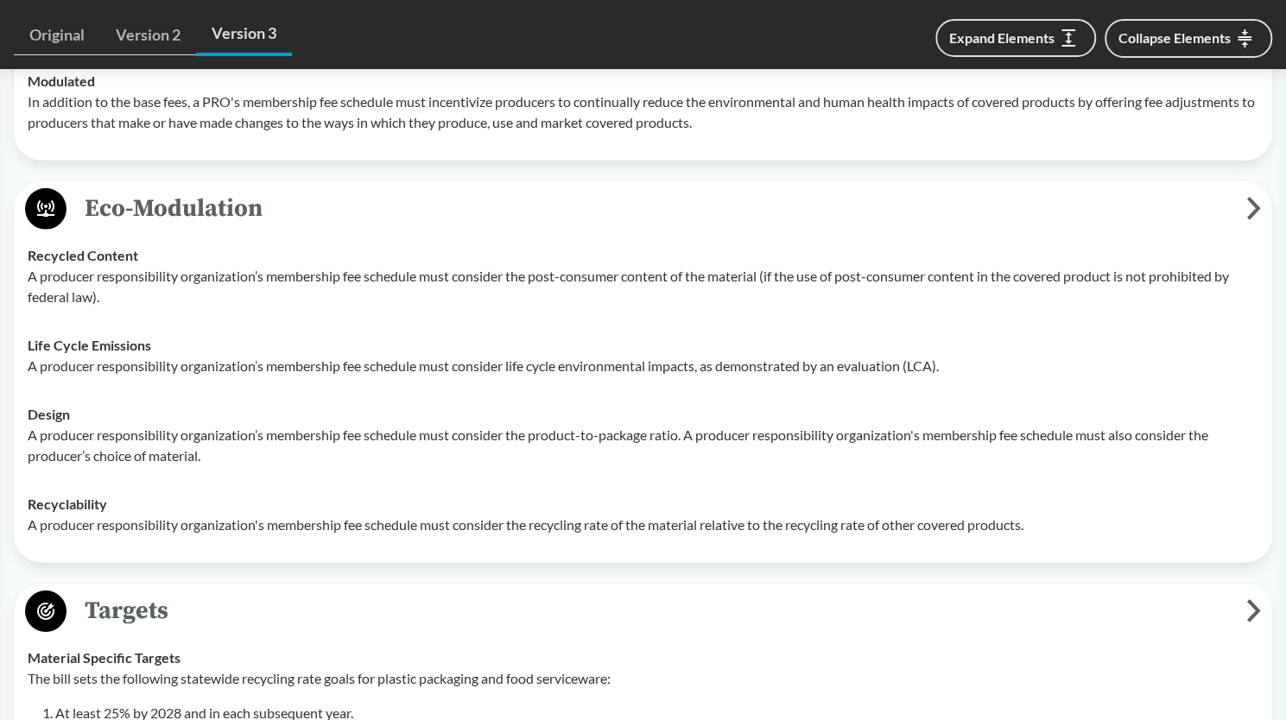
scroll to position [3052, 0]
click at [449, 502] on div "Recyclability A producer responsibility organization's membership fee schedule …" at bounding box center [643, 512] width 1230 height 41
click at [469, 286] on p "A producer responsibility organization’s membership fee schedule must consider …" at bounding box center [643, 284] width 1230 height 41
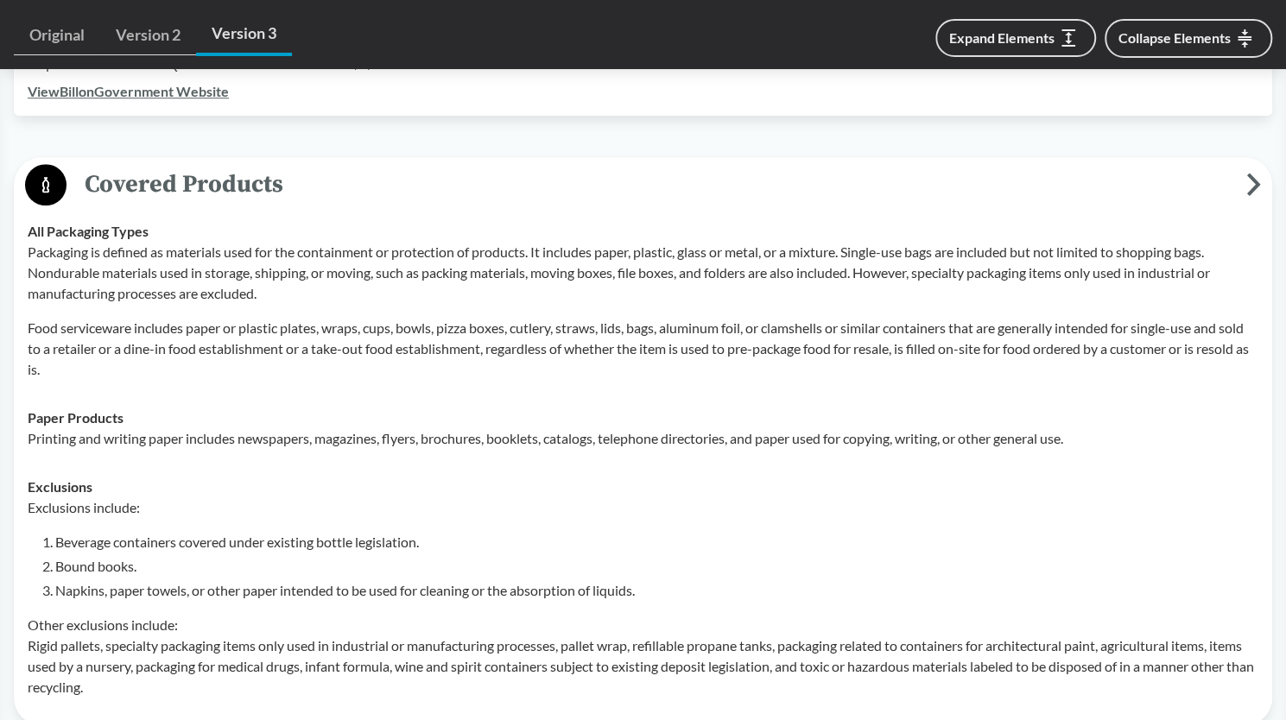
scroll to position [680, 0]
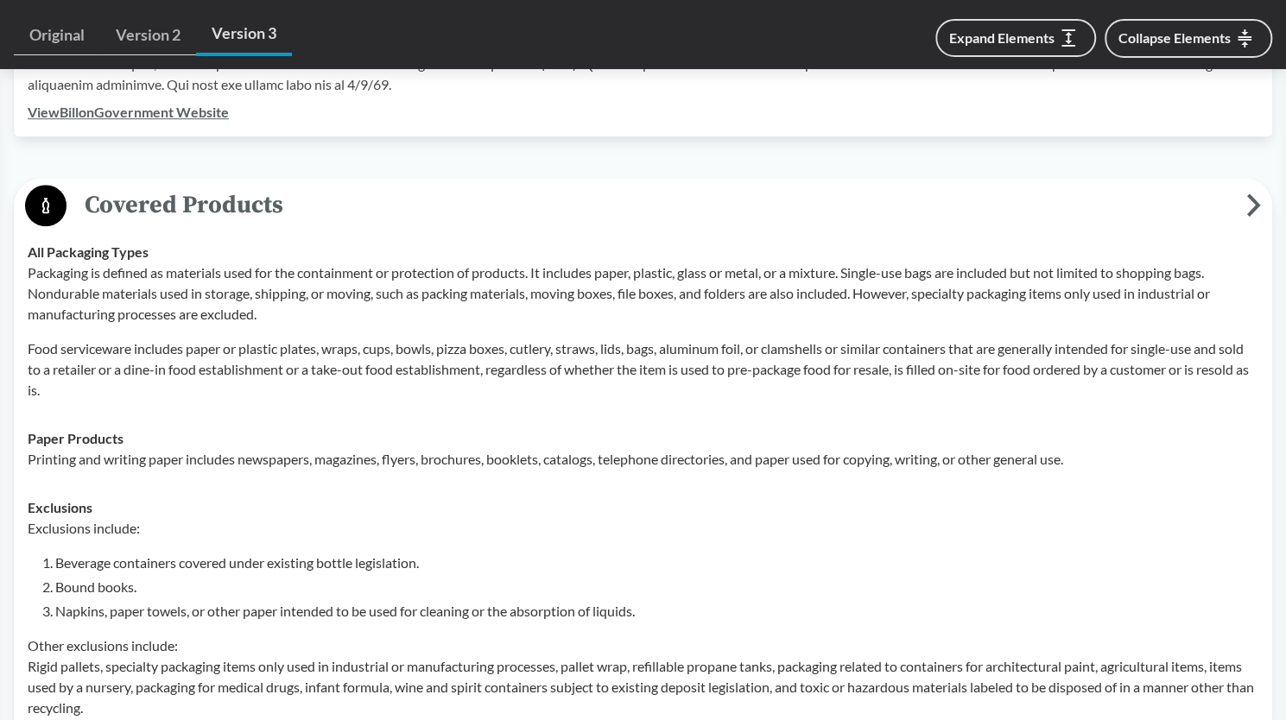
click at [340, 597] on ol "Beverage containers covered under existing bottle legislation. Bound books. Nap…" at bounding box center [656, 587] width 1203 height 69
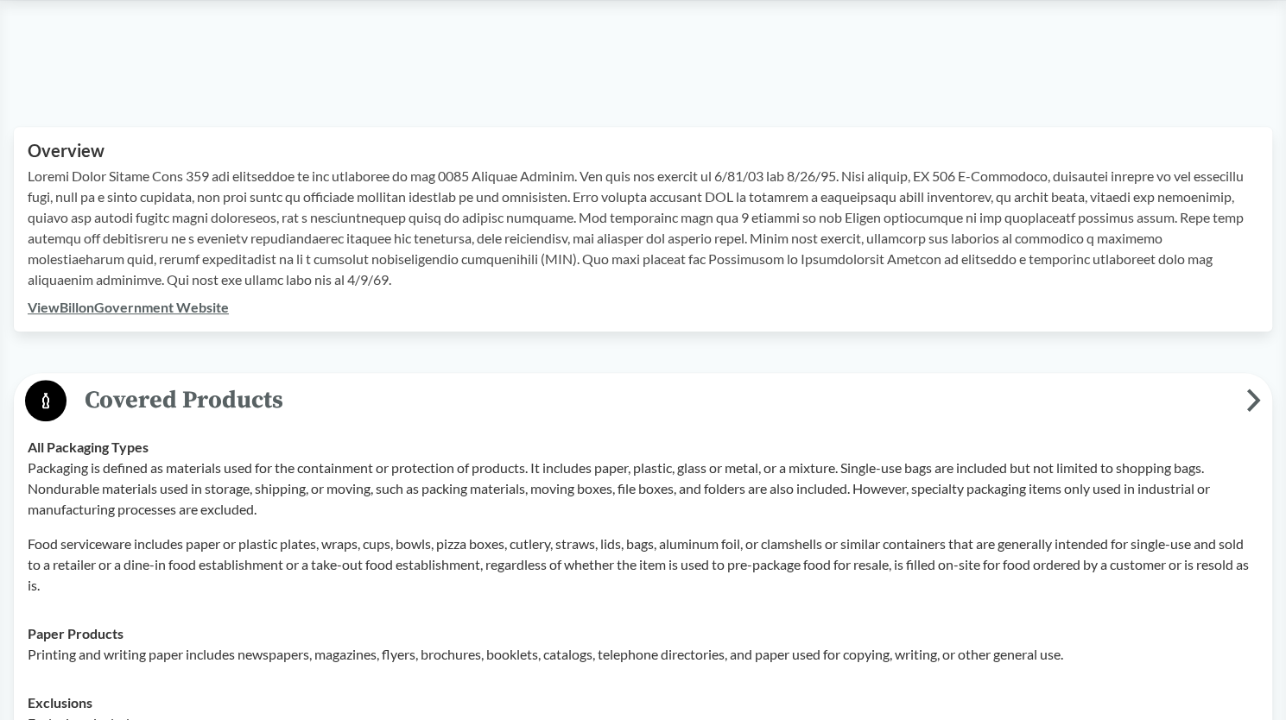
scroll to position [639, 0]
